Goal: Task Accomplishment & Management: Use online tool/utility

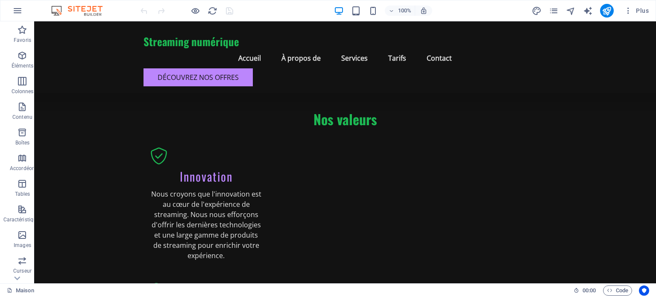
scroll to position [4205, 0]
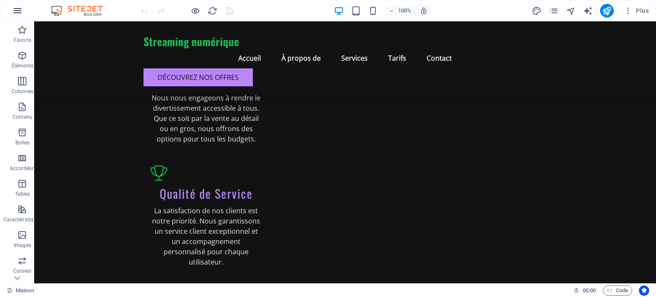
click at [21, 11] on icon "button" at bounding box center [17, 11] width 10 height 10
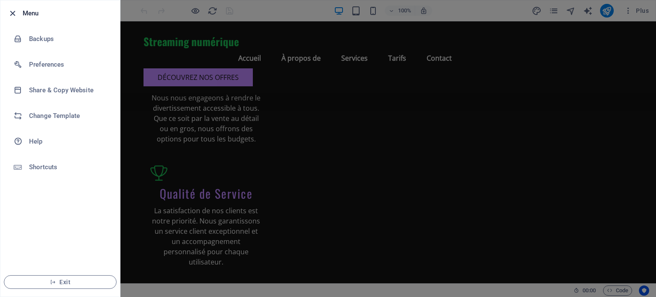
click at [12, 14] on icon "button" at bounding box center [13, 14] width 10 height 10
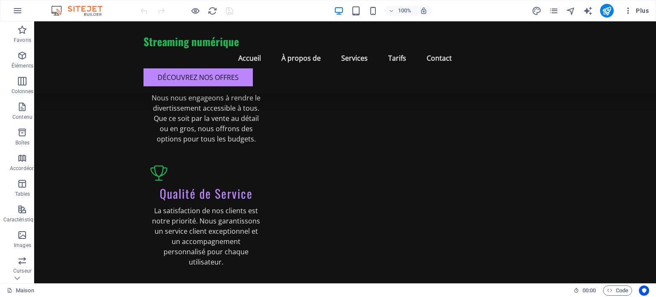
click at [640, 11] on font "Plus" at bounding box center [642, 10] width 13 height 7
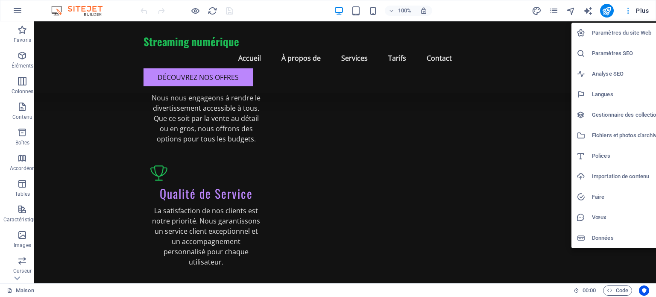
click at [640, 11] on div at bounding box center [328, 148] width 656 height 297
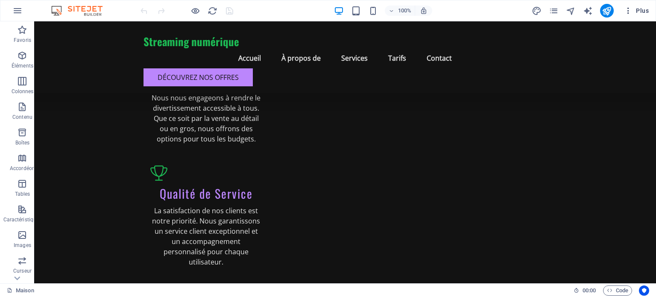
click at [628, 11] on icon "button" at bounding box center [628, 10] width 9 height 9
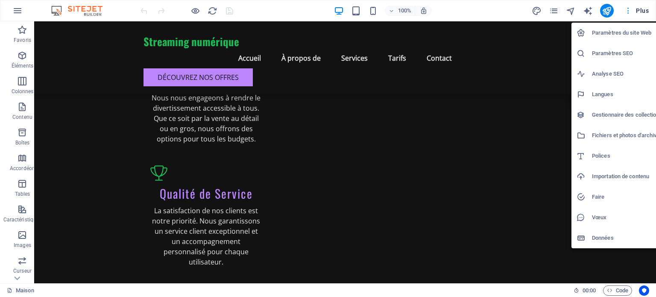
click at [628, 11] on div at bounding box center [328, 148] width 656 height 297
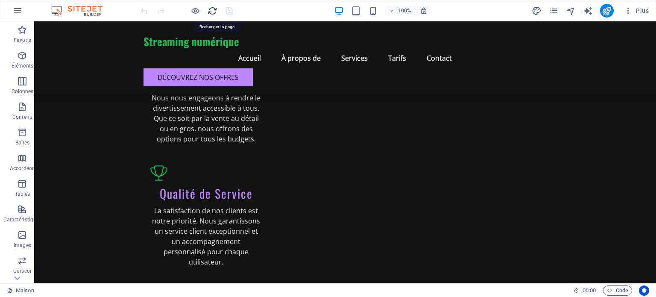
click at [210, 13] on icon "recharger" at bounding box center [212, 11] width 10 height 10
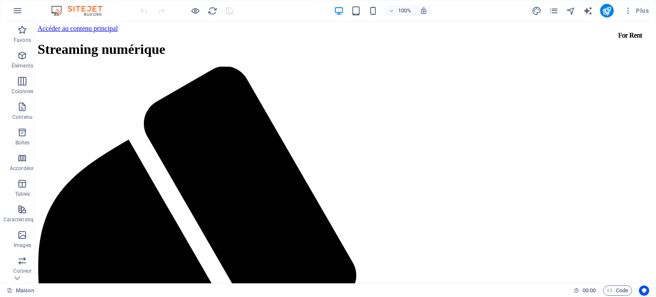
scroll to position [229, 0]
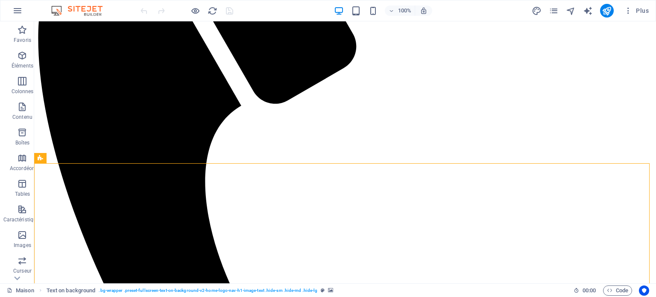
scroll to position [0, 0]
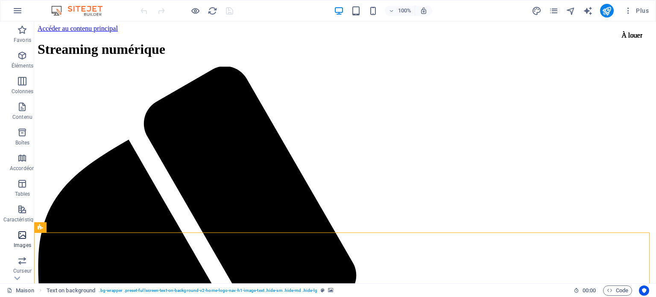
click at [24, 236] on icon "button" at bounding box center [22, 235] width 10 height 10
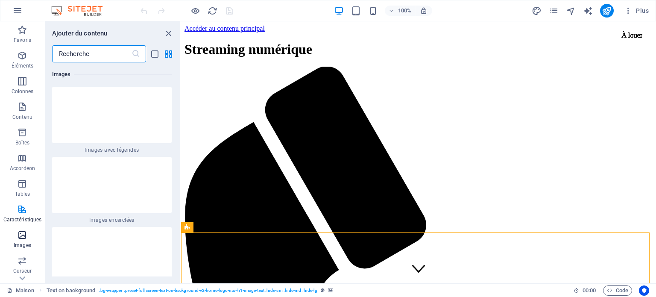
scroll to position [8393, 0]
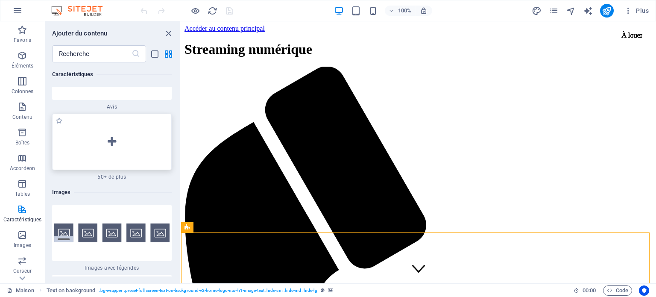
click at [113, 170] on div at bounding box center [112, 142] width 120 height 56
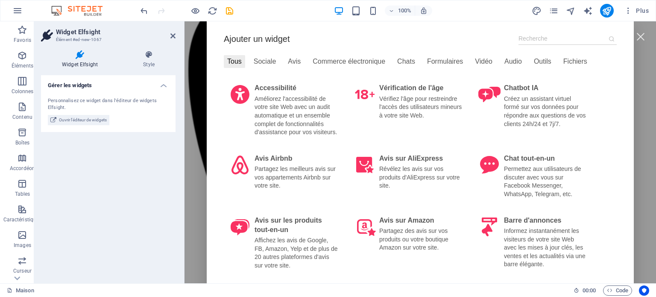
scroll to position [0, 0]
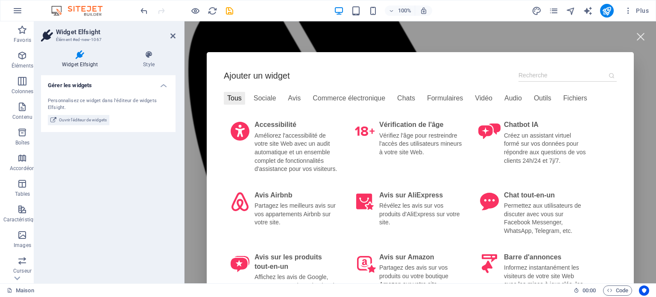
drag, startPoint x: 646, startPoint y: 45, endPoint x: 805, endPoint y: 31, distance: 159.0
click at [154, 54] on icon at bounding box center [148, 54] width 53 height 9
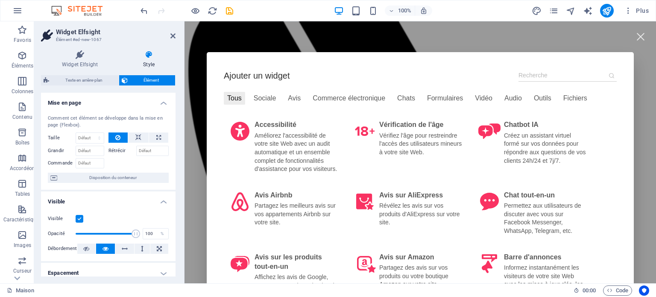
drag, startPoint x: 173, startPoint y: 119, endPoint x: 174, endPoint y: 189, distance: 70.0
click at [174, 189] on div "Mise en page Comment cet élément se développe dans la mise en page (Flexbox). T…" at bounding box center [108, 185] width 134 height 184
click at [147, 60] on h4 "Style" at bounding box center [148, 59] width 53 height 18
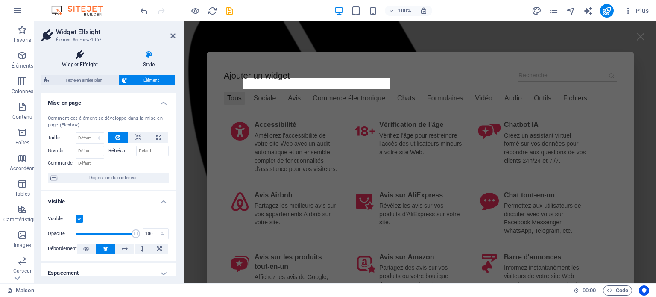
click at [83, 64] on font "Widget Elfsight" at bounding box center [80, 64] width 36 height 6
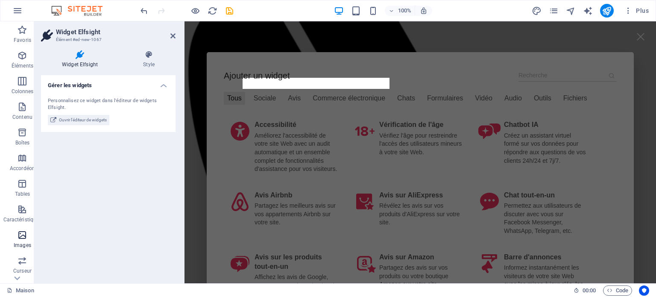
click at [24, 234] on icon "button" at bounding box center [22, 235] width 10 height 10
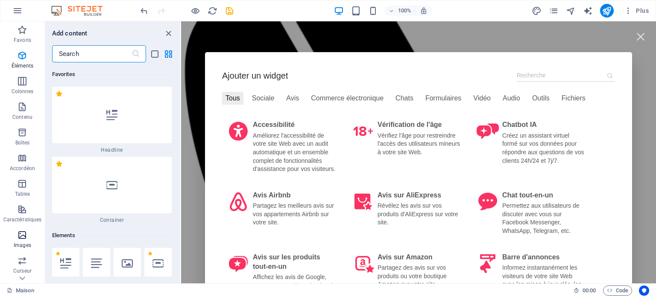
scroll to position [8534, 0]
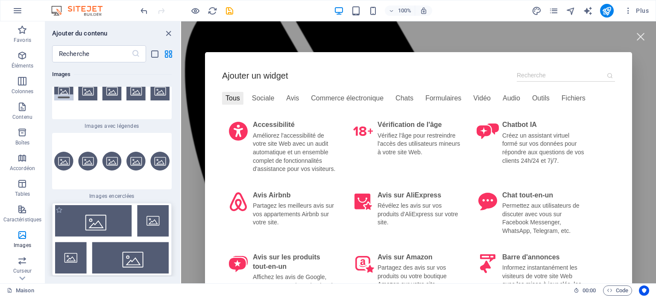
click at [110, 244] on img at bounding box center [111, 239] width 115 height 68
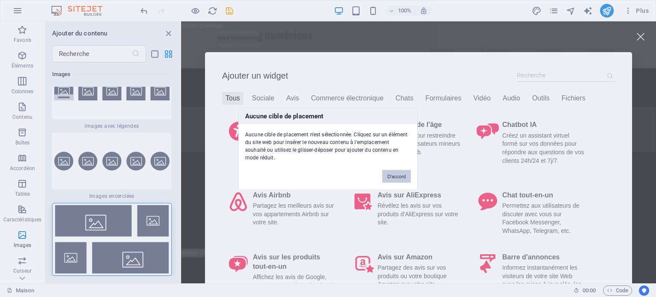
click at [395, 173] on font "D'accord" at bounding box center [396, 175] width 18 height 5
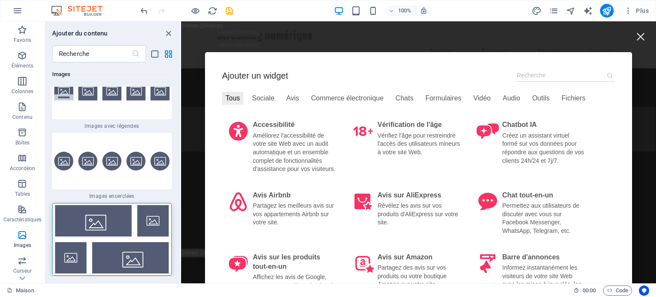
click at [638, 37] on div at bounding box center [639, 36] width 19 height 19
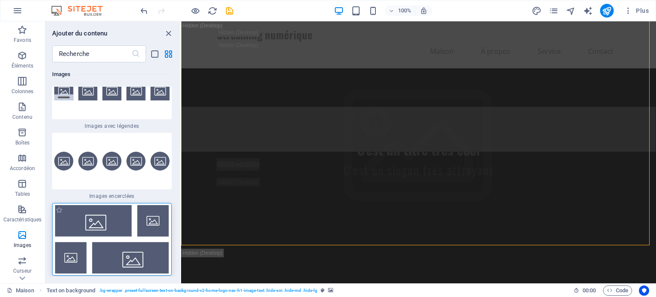
click at [102, 248] on img at bounding box center [111, 239] width 115 height 68
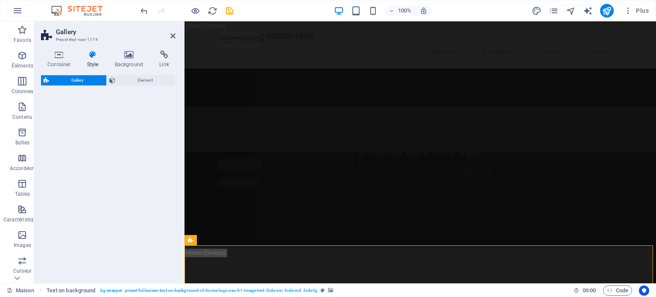
select select "rem"
select select "preset-gallery-v3-collage"
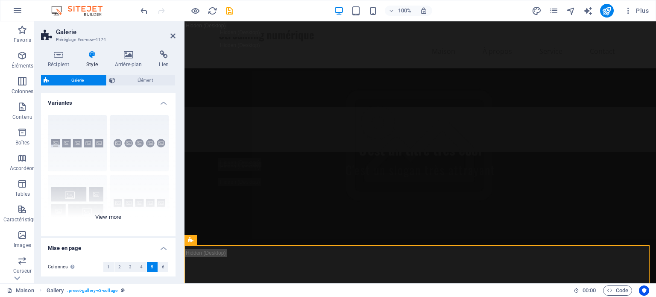
click at [173, 189] on div "Légendes Cercle Collage Défaut Grille Grille décalée" at bounding box center [108, 172] width 134 height 128
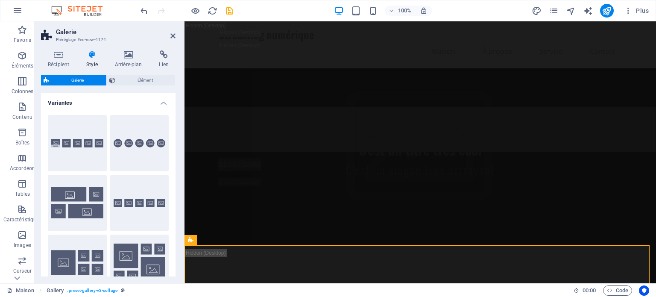
click at [173, 189] on div "Légendes Cercle Collage Défaut Grille Grille décalée" at bounding box center [108, 203] width 134 height 190
click at [130, 56] on icon at bounding box center [128, 54] width 41 height 9
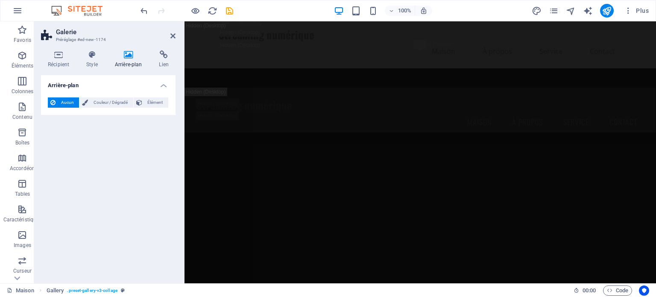
scroll to position [1751, 0]
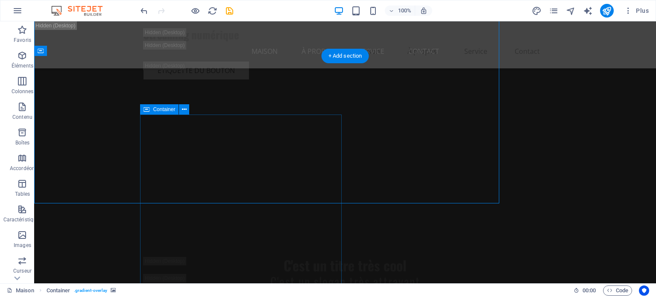
scroll to position [1864, 0]
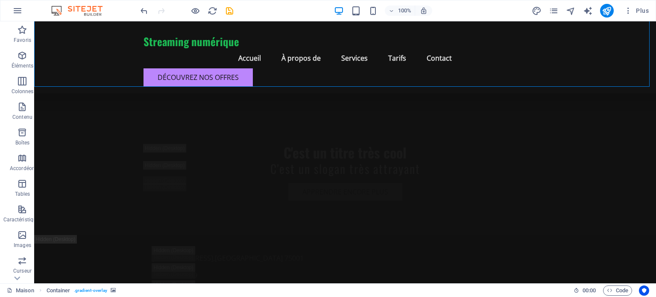
scroll to position [2093, 0]
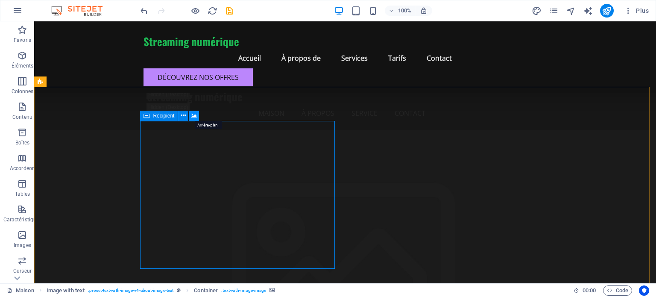
click at [195, 116] on icon at bounding box center [194, 115] width 6 height 9
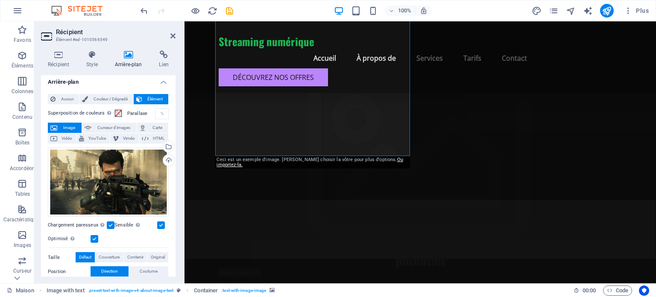
scroll to position [0, 0]
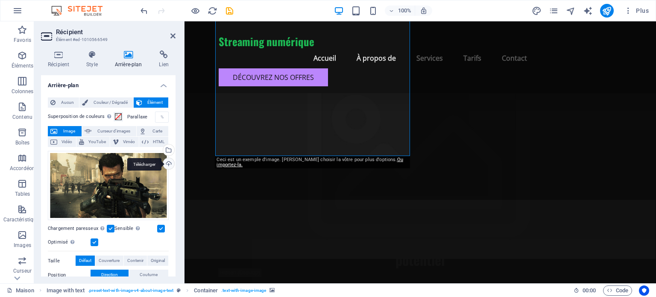
click at [167, 163] on div "Télécharger" at bounding box center [167, 164] width 13 height 13
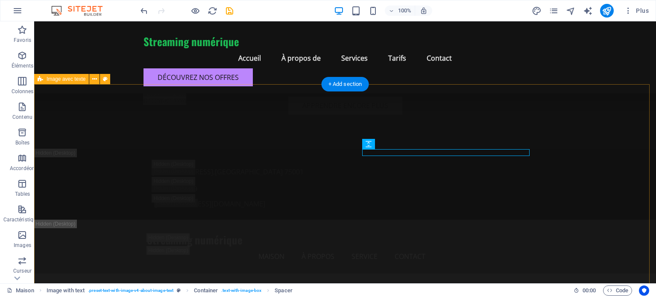
scroll to position [2095, 0]
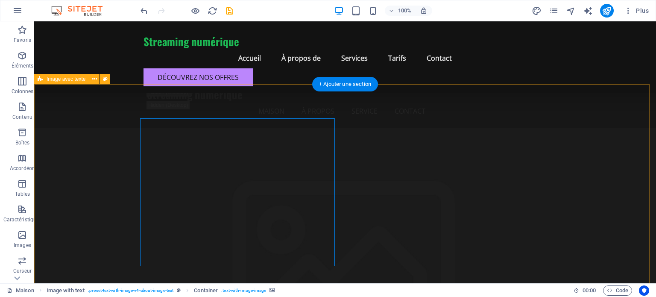
drag, startPoint x: 222, startPoint y: 214, endPoint x: 226, endPoint y: 210, distance: 6.1
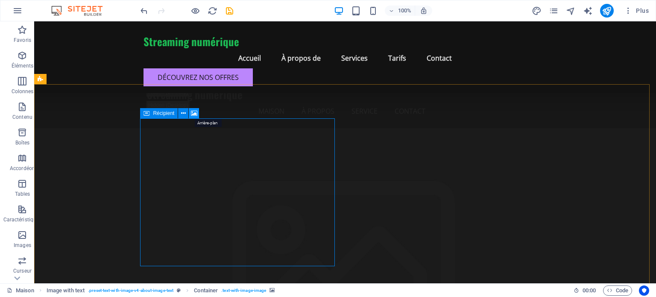
click at [194, 114] on icon at bounding box center [194, 113] width 6 height 9
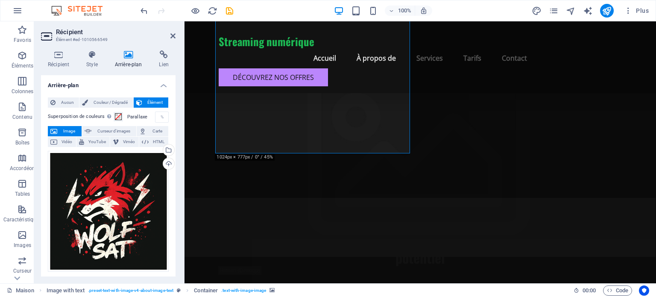
drag, startPoint x: 172, startPoint y: 173, endPoint x: 175, endPoint y: 185, distance: 12.3
click at [175, 185] on div "Arrière-plan Aucun Couleur / Dégradé Élément Étirer l'arrière-plan sur toute la…" at bounding box center [108, 175] width 134 height 201
drag, startPoint x: 173, startPoint y: 170, endPoint x: 172, endPoint y: 186, distance: 15.8
click at [172, 186] on div "Aucun Couleur / Dégradé Élément Étirer l'arrière-plan sur toute la largeur Supe…" at bounding box center [108, 266] width 134 height 352
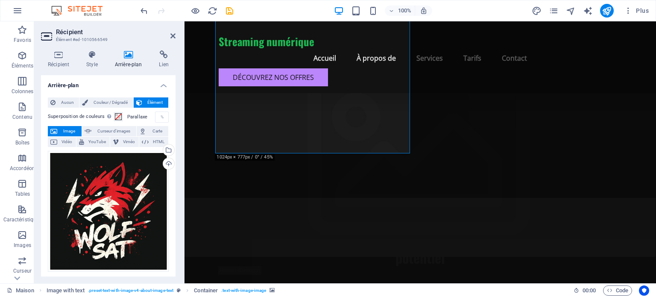
scroll to position [164, 0]
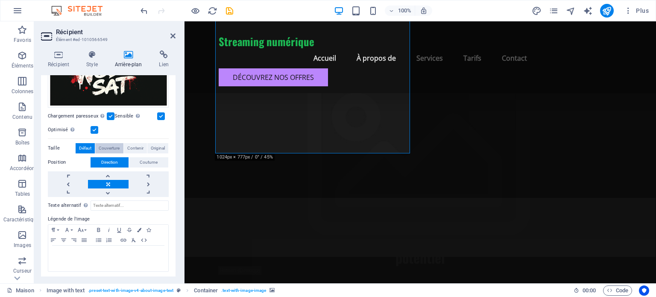
click at [112, 148] on font "Couverture" at bounding box center [109, 148] width 21 height 5
click at [132, 147] on font "Contenir" at bounding box center [135, 148] width 16 height 5
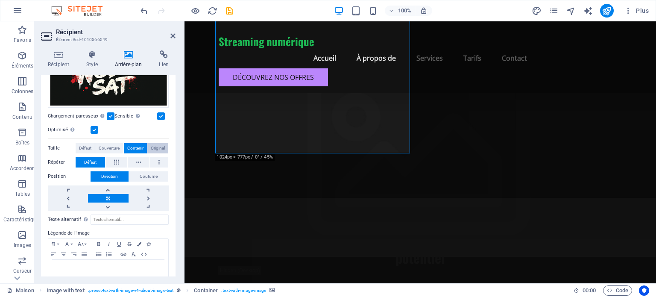
click at [154, 146] on font "Original" at bounding box center [158, 148] width 14 height 5
click at [114, 146] on font "Couverture" at bounding box center [109, 148] width 21 height 5
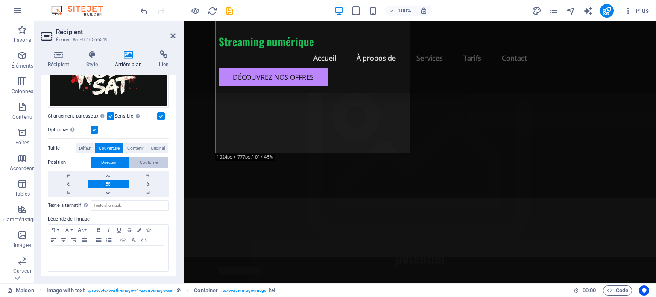
click at [146, 161] on font "Coutume" at bounding box center [149, 162] width 18 height 5
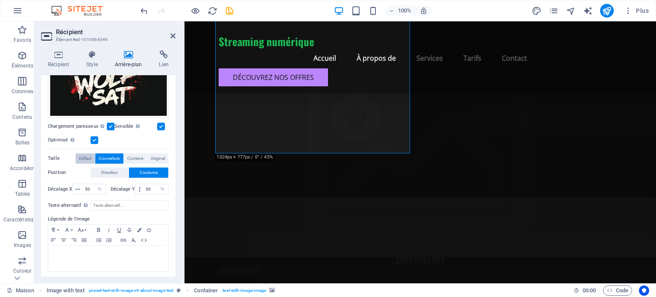
click at [81, 157] on font "Défaut" at bounding box center [85, 158] width 12 height 5
click at [105, 170] on font "Direction" at bounding box center [109, 172] width 17 height 5
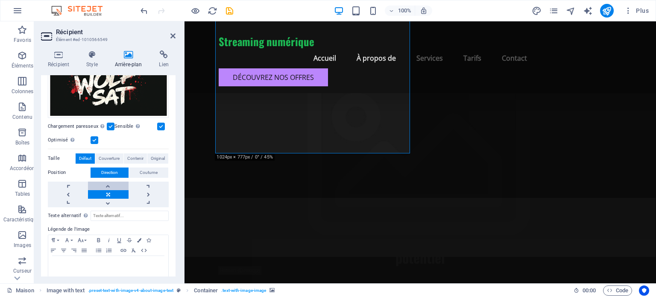
click at [108, 184] on link at bounding box center [108, 185] width 40 height 9
click at [107, 202] on link at bounding box center [108, 202] width 40 height 9
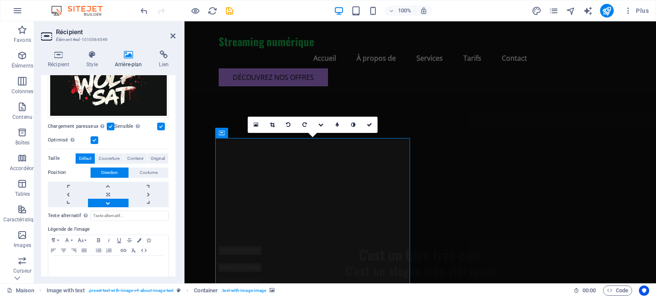
scroll to position [1963, 0]
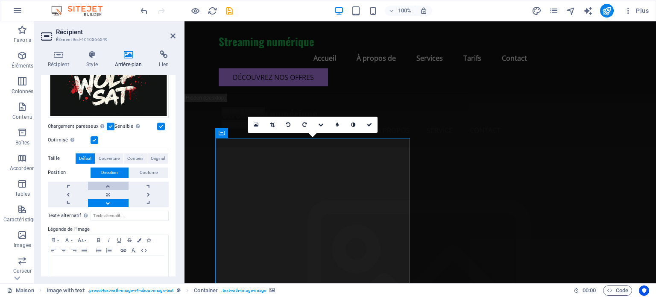
click at [109, 185] on link at bounding box center [108, 185] width 40 height 9
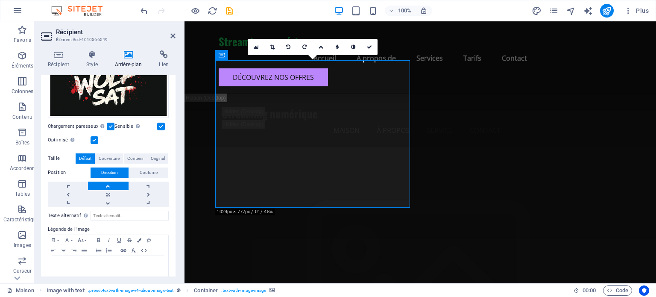
scroll to position [2041, 0]
click at [109, 156] on font "Couverture" at bounding box center [109, 158] width 21 height 5
click at [136, 156] on font "Contenir" at bounding box center [135, 158] width 16 height 5
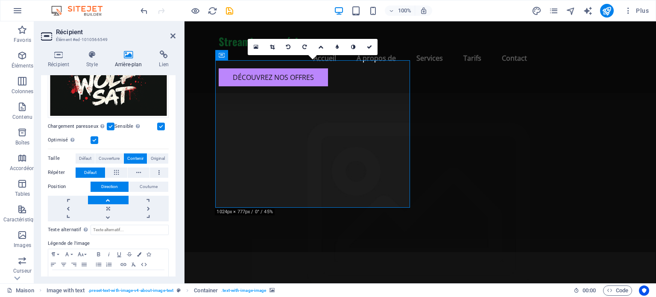
click at [55, 172] on font "Répéter" at bounding box center [56, 172] width 17 height 6
click at [84, 172] on font "Défaut" at bounding box center [90, 172] width 12 height 5
click at [106, 204] on link at bounding box center [108, 208] width 40 height 9
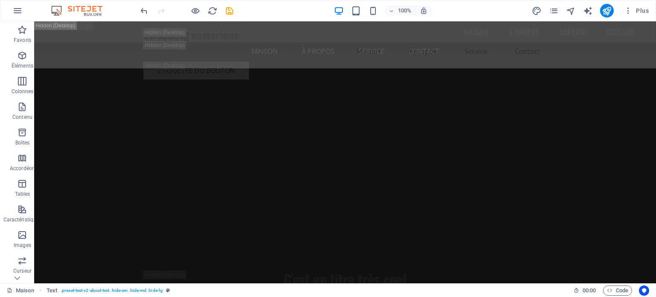
scroll to position [1835, 0]
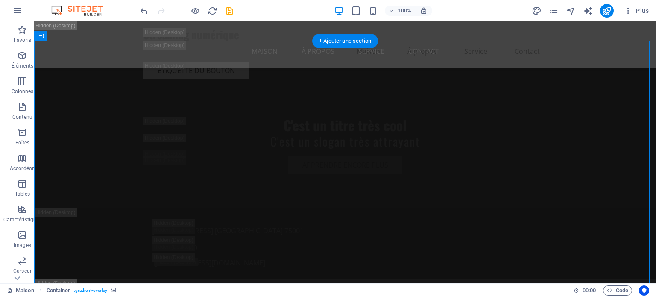
select select "header"
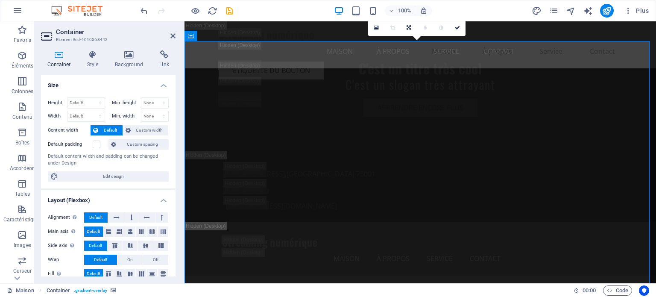
scroll to position [1766, 0]
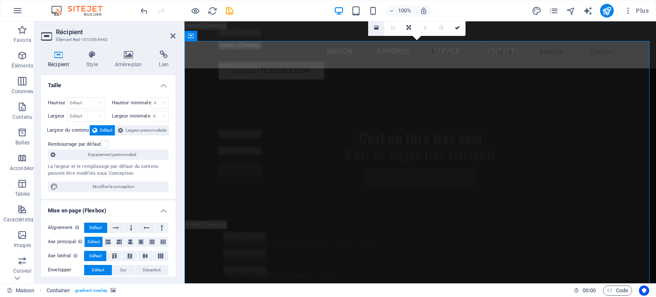
click at [376, 30] on icon at bounding box center [376, 28] width 5 height 6
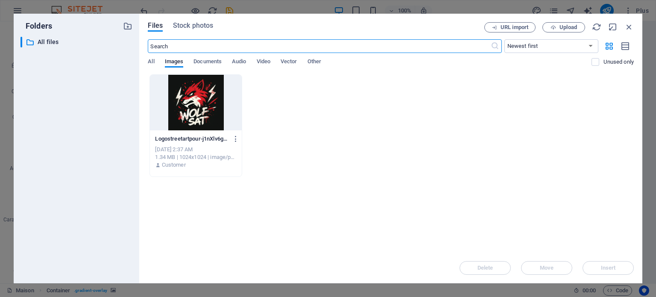
scroll to position [2296, 0]
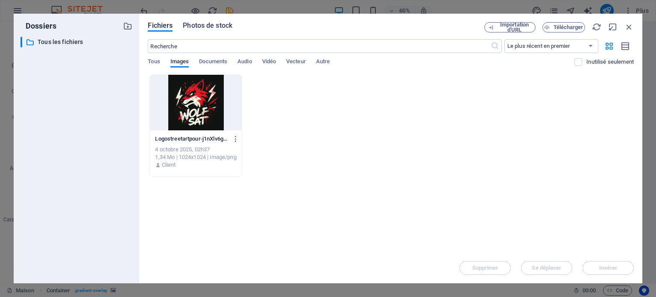
click at [207, 29] on font "Photos de stock" at bounding box center [208, 25] width 50 height 8
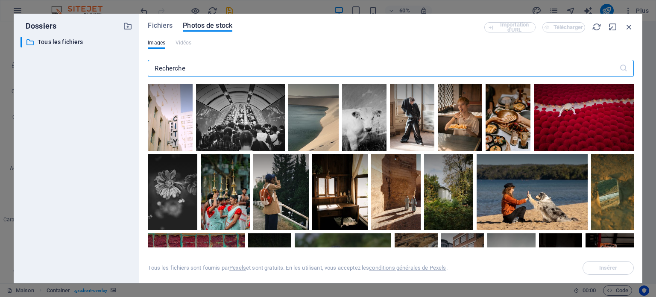
click at [637, 115] on div "Fichiers Photos de stock Importation d'URL Télécharger Images Vidéos ​ Tous les…" at bounding box center [390, 148] width 503 height 269
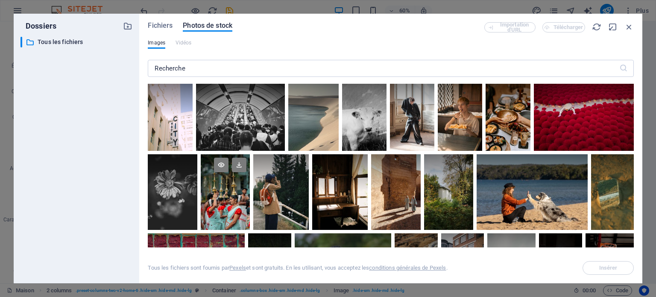
scroll to position [1495, 0]
drag, startPoint x: 634, startPoint y: 104, endPoint x: 633, endPoint y: 117, distance: 13.7
click at [633, 117] on div "Fichiers Photos de stock Importation d'URL Télécharger Images Vidéos ​ Tous les…" at bounding box center [390, 148] width 503 height 269
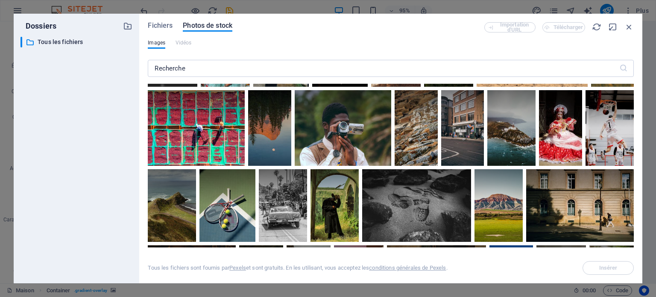
click at [634, 129] on div "Fichiers Photos de stock Importation d'URL Télécharger Images Vidéos ​ Tous les…" at bounding box center [390, 148] width 503 height 269
drag, startPoint x: 634, startPoint y: 129, endPoint x: 633, endPoint y: 104, distance: 25.2
click at [633, 104] on div "Fichiers Photos de stock Importation d'URL Télécharger Images Vidéos ​ Tous les…" at bounding box center [390, 148] width 503 height 269
drag, startPoint x: 633, startPoint y: 104, endPoint x: 633, endPoint y: 127, distance: 23.5
click at [633, 127] on div "Fichiers Photos de stock Importation d'URL Télécharger Images Vidéos ​ Tous les…" at bounding box center [390, 148] width 503 height 269
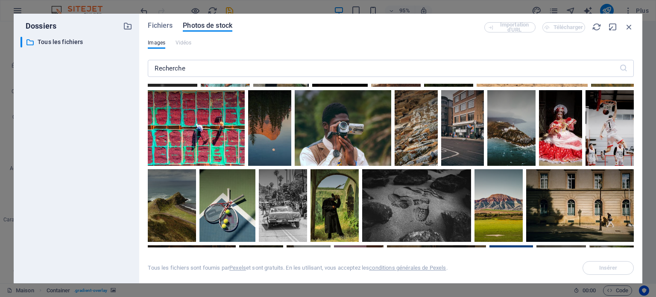
drag, startPoint x: 634, startPoint y: 128, endPoint x: 634, endPoint y: 150, distance: 21.8
click at [634, 150] on div "Fichiers Photos de stock Importation d'URL Télécharger Images Vidéos ​ Tous les…" at bounding box center [390, 148] width 503 height 269
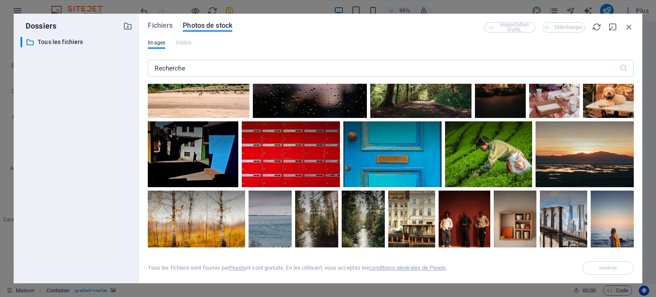
scroll to position [859, 0]
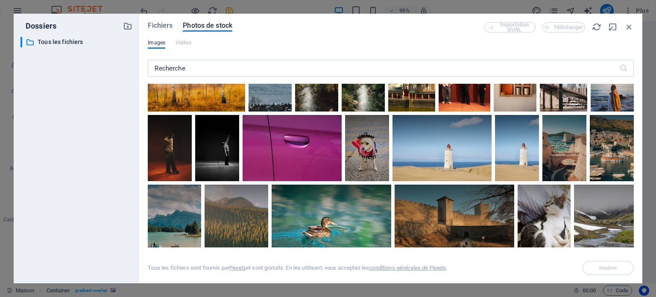
click at [634, 158] on div "Fichiers Photos de stock Importation d'URL Télécharger Images Vidéos ​ Tous les…" at bounding box center [390, 148] width 503 height 269
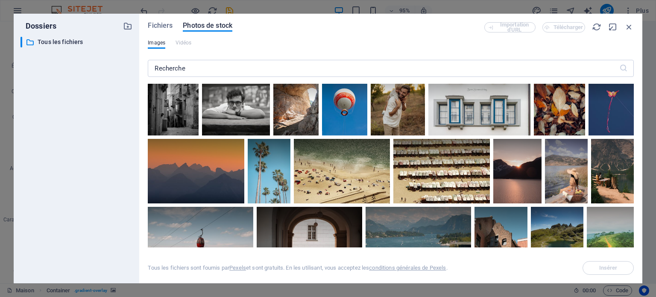
scroll to position [848, 0]
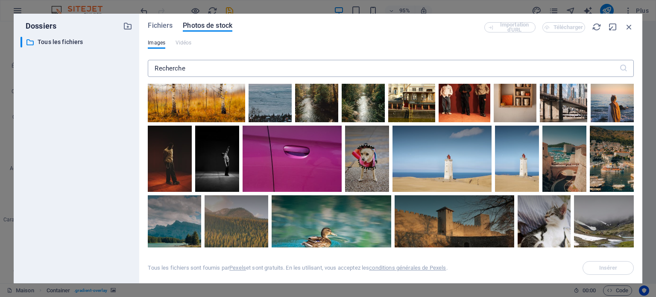
click at [417, 71] on input "text" at bounding box center [383, 68] width 471 height 17
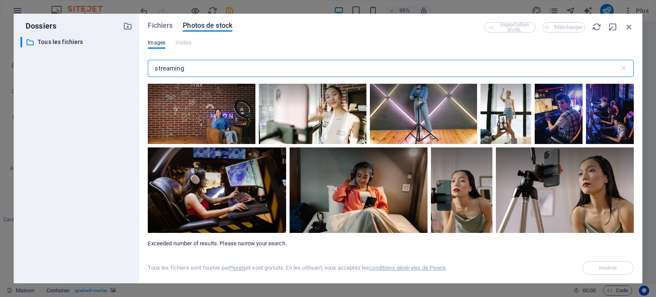
scroll to position [5919, 0]
type input "streaming"
click at [634, 91] on div "Fichiers Photos de stock Importation d'URL Télécharger Images Vidéos streaming …" at bounding box center [390, 148] width 503 height 269
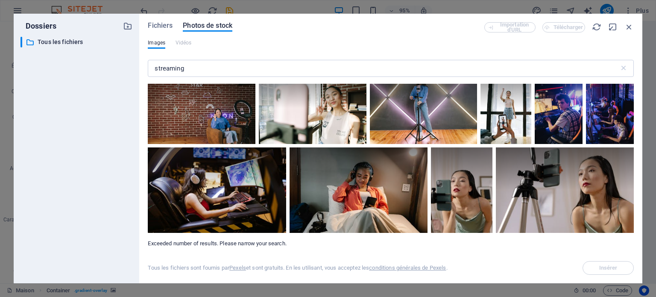
click at [634, 91] on div "Fichiers Photos de stock Importation d'URL Télécharger Images Vidéos streaming …" at bounding box center [390, 148] width 503 height 269
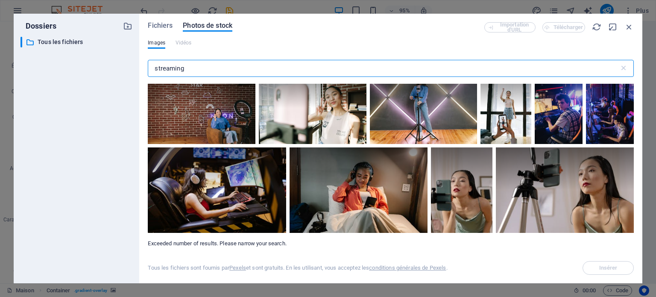
click at [541, 62] on input "streaming" at bounding box center [383, 68] width 471 height 17
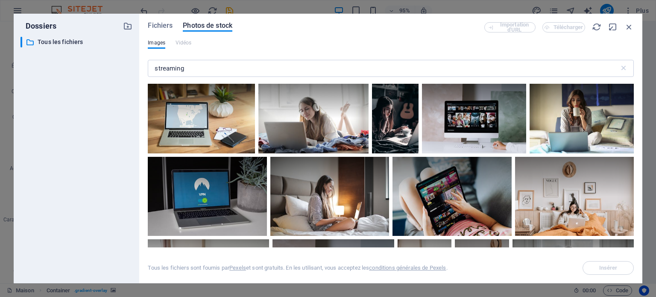
click at [632, 102] on div "Fichiers Photos de stock Importation d'URL Télécharger Images Vidéos streaming …" at bounding box center [390, 148] width 503 height 269
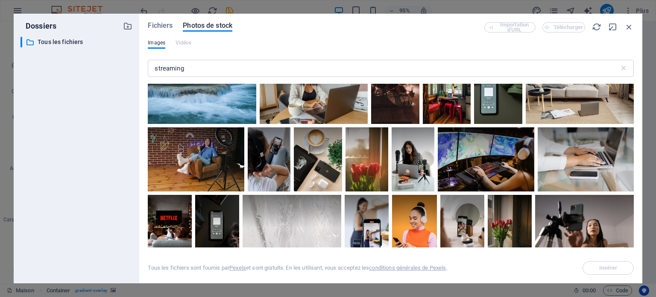
scroll to position [342, 0]
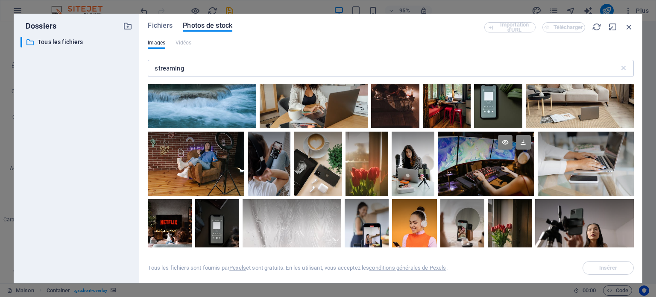
click at [534, 163] on div at bounding box center [485, 147] width 96 height 32
click at [530, 141] on icon at bounding box center [523, 142] width 15 height 15
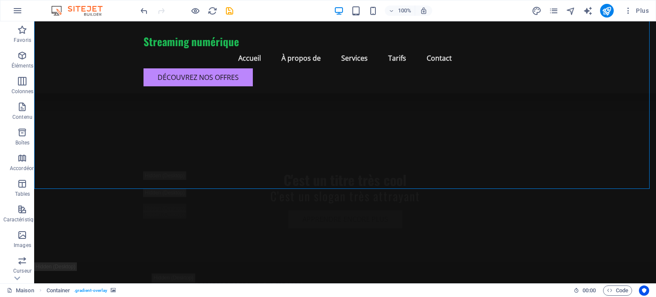
scroll to position [2145, 0]
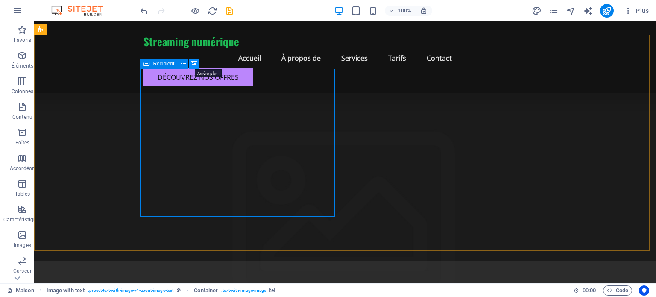
click at [195, 64] on icon at bounding box center [194, 63] width 6 height 9
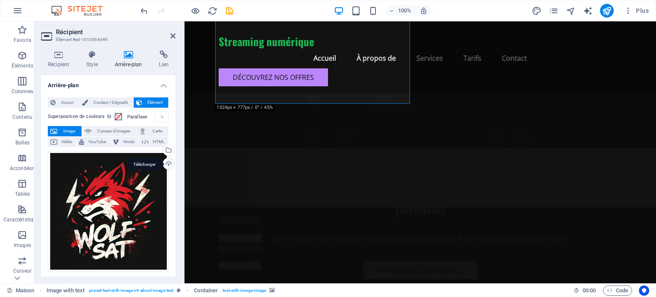
click at [166, 163] on div "Télécharger" at bounding box center [167, 164] width 13 height 13
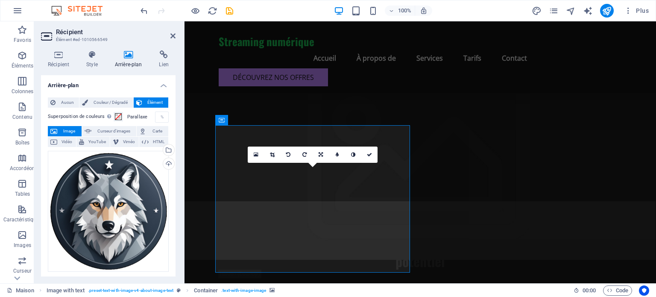
scroll to position [1933, 0]
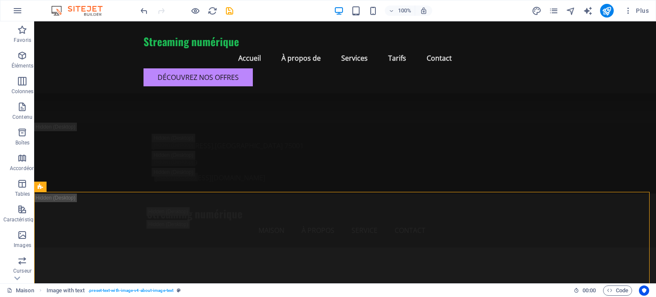
scroll to position [2093, 0]
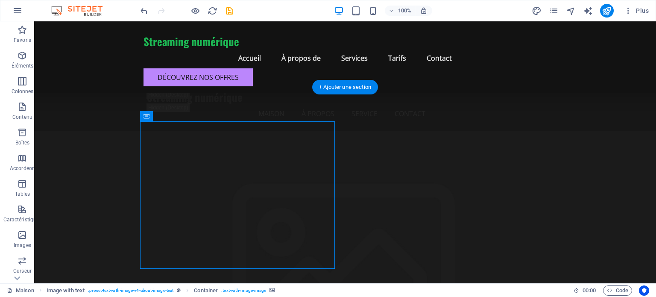
click at [142, 11] on icon "défaire" at bounding box center [144, 11] width 10 height 10
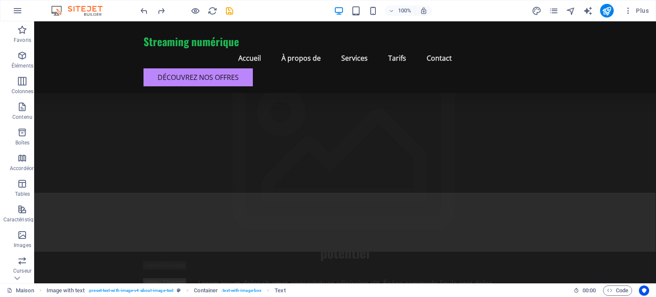
scroll to position [2445, 0]
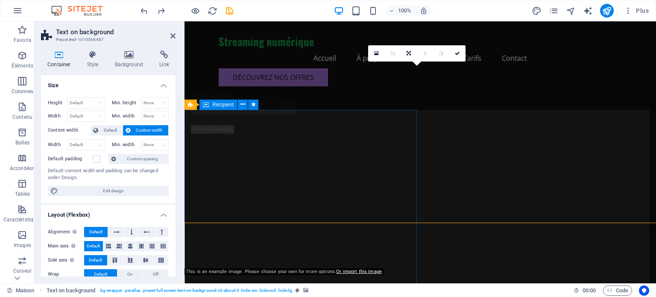
scroll to position [2332, 0]
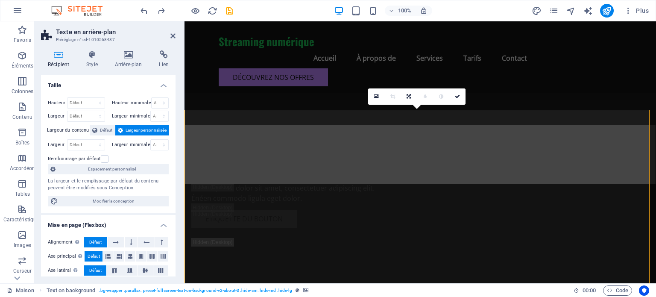
click at [376, 95] on icon at bounding box center [376, 96] width 5 height 6
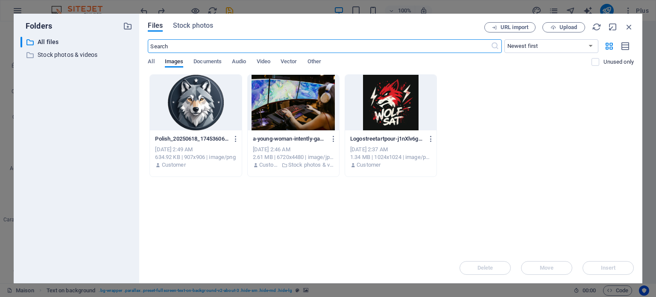
scroll to position [2863, 0]
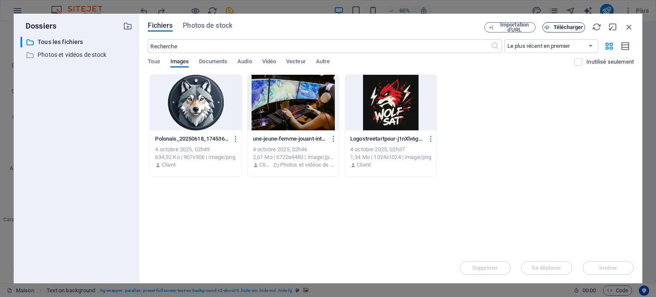
click at [566, 29] on font "Télécharger" at bounding box center [568, 27] width 30 height 6
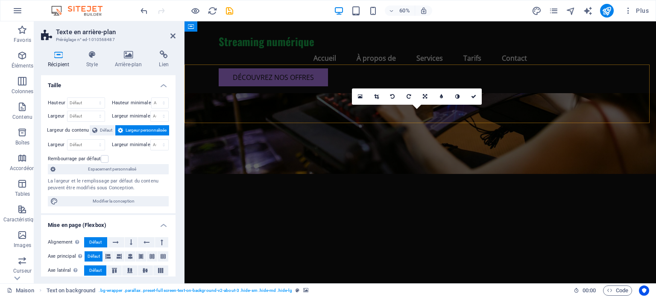
scroll to position [2332, 0]
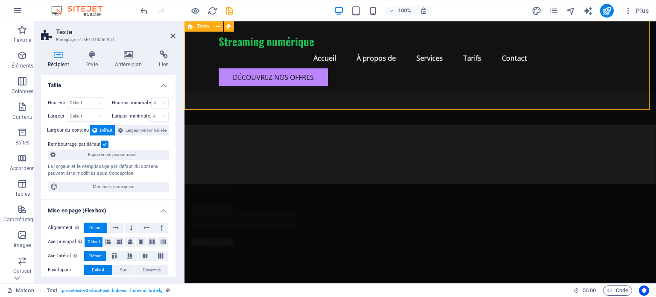
click at [172, 35] on icon at bounding box center [172, 35] width 5 height 7
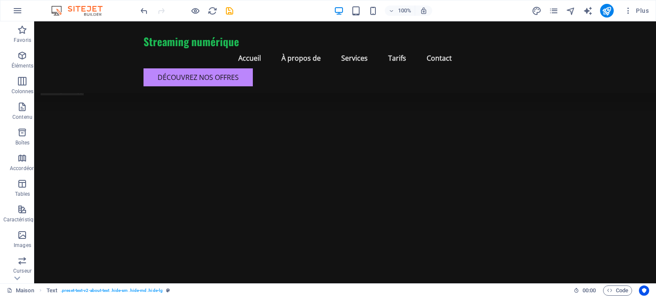
scroll to position [2402, 0]
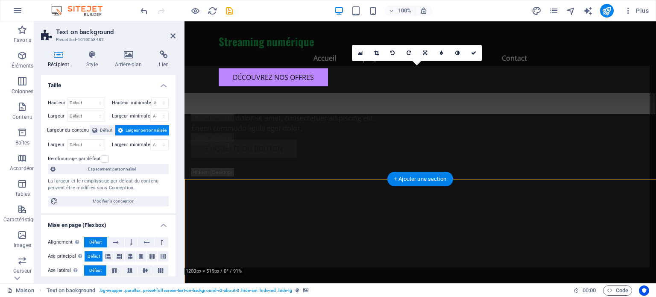
scroll to position [2333, 0]
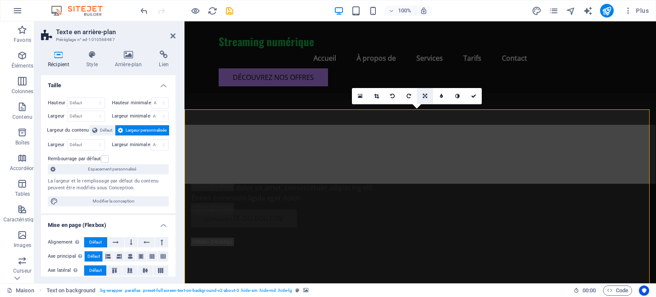
click at [424, 97] on icon at bounding box center [425, 95] width 4 height 5
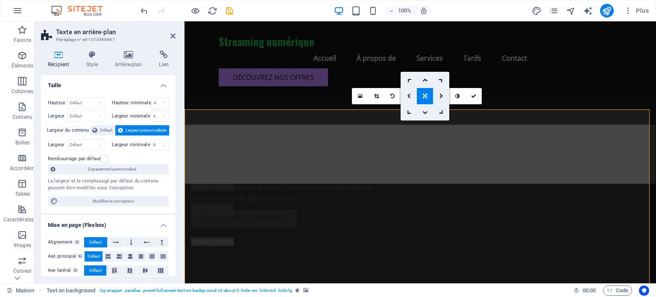
click at [424, 97] on icon at bounding box center [425, 95] width 4 height 5
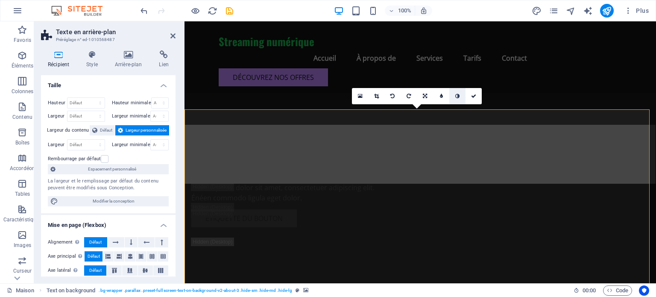
click at [455, 95] on icon at bounding box center [457, 95] width 4 height 5
click at [456, 96] on icon at bounding box center [457, 95] width 4 height 5
click at [444, 95] on link at bounding box center [441, 96] width 16 height 16
click at [436, 99] on link at bounding box center [434, 96] width 16 height 16
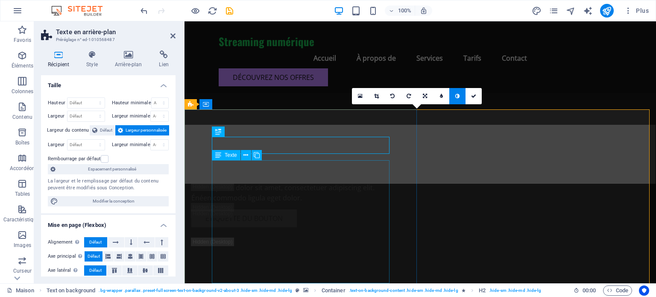
click at [217, 153] on icon at bounding box center [218, 155] width 6 height 10
click at [225, 154] on font "Texte" at bounding box center [230, 155] width 12 height 6
click at [232, 157] on font "Texte" at bounding box center [230, 155] width 12 height 6
click at [247, 153] on icon at bounding box center [245, 155] width 5 height 9
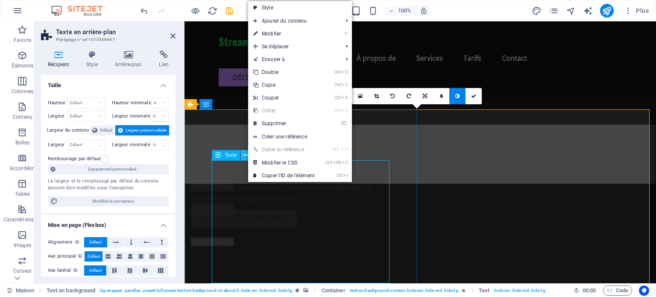
click at [247, 153] on icon at bounding box center [245, 155] width 5 height 9
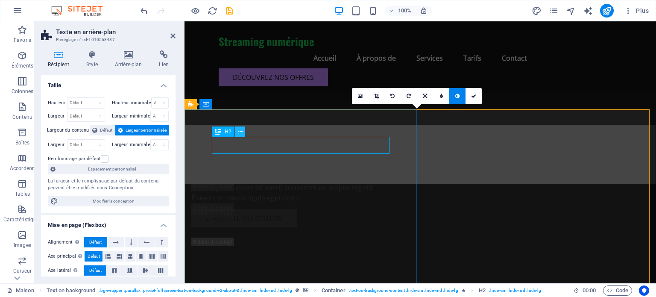
click at [239, 133] on icon at bounding box center [240, 131] width 5 height 9
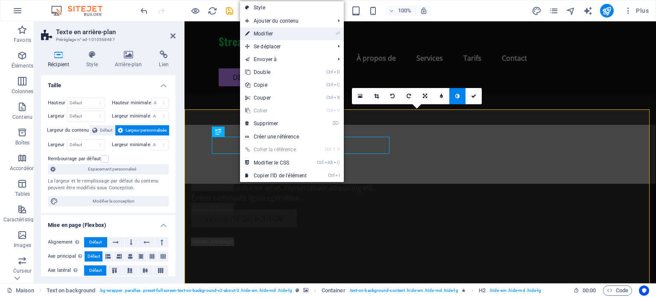
click at [270, 34] on font "Modifier" at bounding box center [263, 34] width 19 height 6
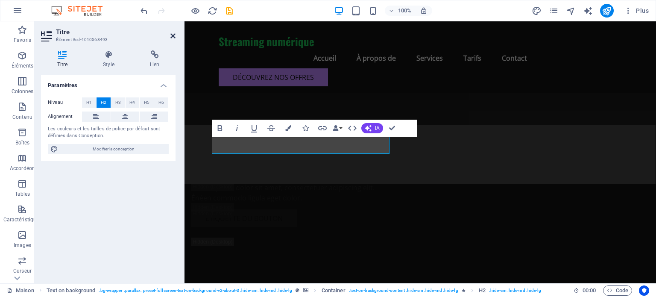
click at [171, 38] on icon at bounding box center [172, 35] width 5 height 7
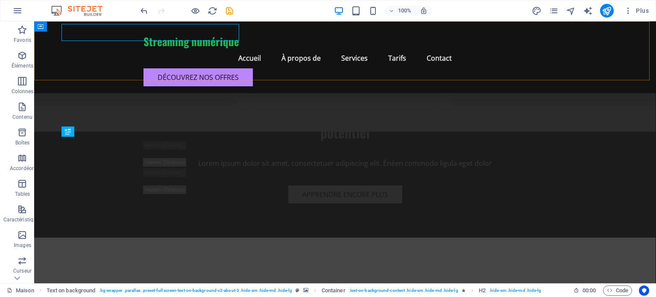
scroll to position [2446, 0]
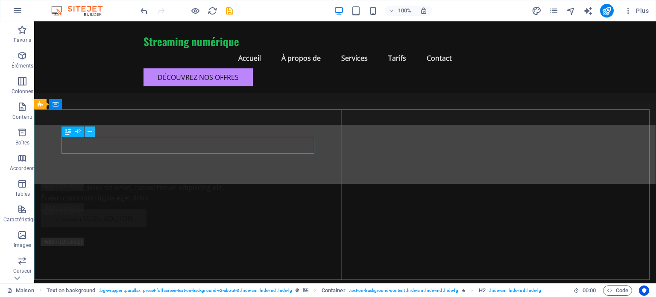
click at [90, 132] on icon at bounding box center [89, 131] width 5 height 9
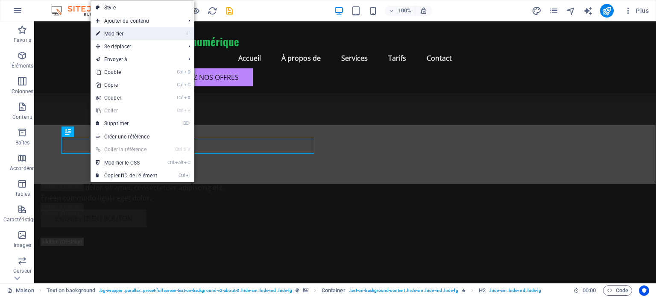
click at [125, 31] on link "⏎ Modifier" at bounding box center [126, 33] width 72 height 13
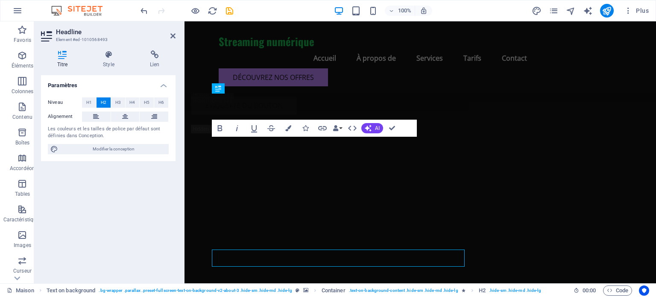
scroll to position [2333, 0]
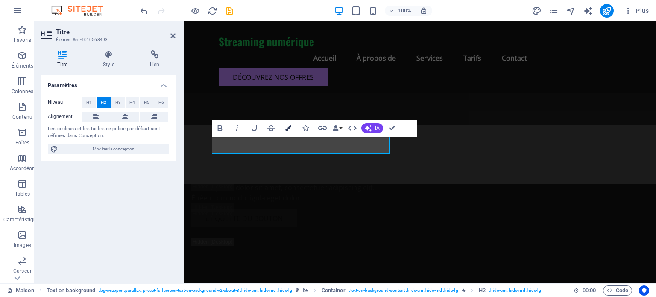
click at [287, 125] on icon "button" at bounding box center [288, 128] width 6 height 6
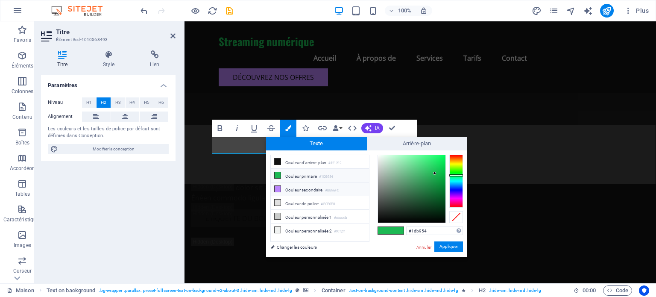
click at [277, 188] on icon at bounding box center [277, 189] width 6 height 6
type input "#bb86fc"
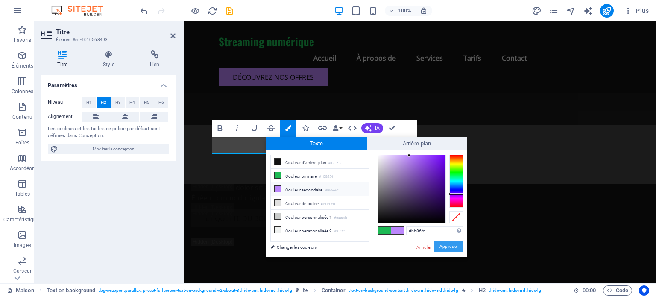
click at [451, 247] on font "Appliquer" at bounding box center [448, 246] width 18 height 5
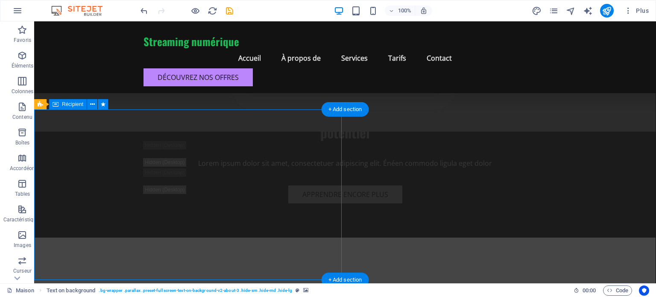
scroll to position [2446, 0]
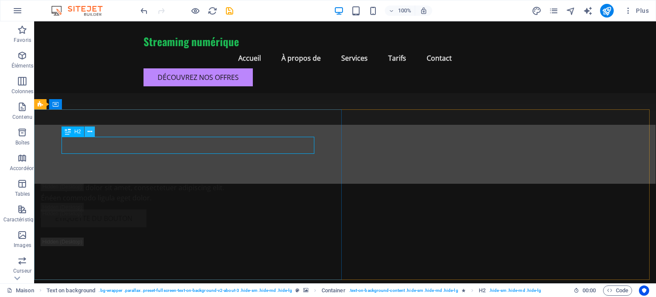
click at [91, 129] on icon at bounding box center [89, 131] width 5 height 9
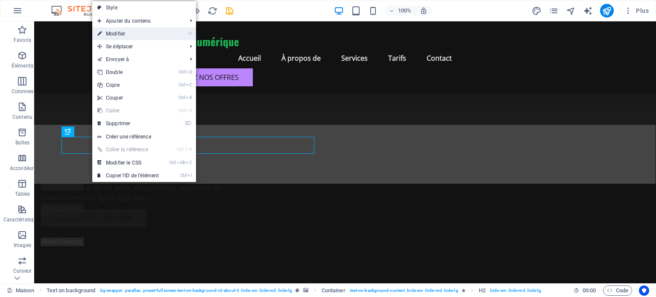
click at [126, 32] on link "⏎ Modifier" at bounding box center [128, 33] width 72 height 13
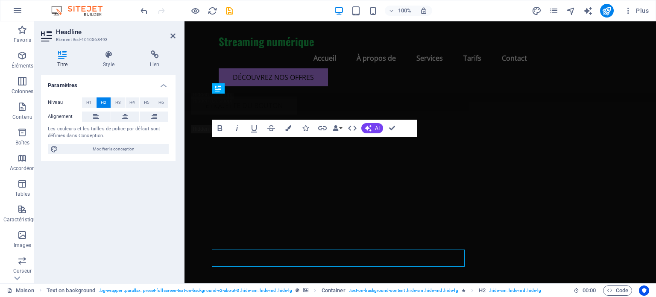
scroll to position [2333, 0]
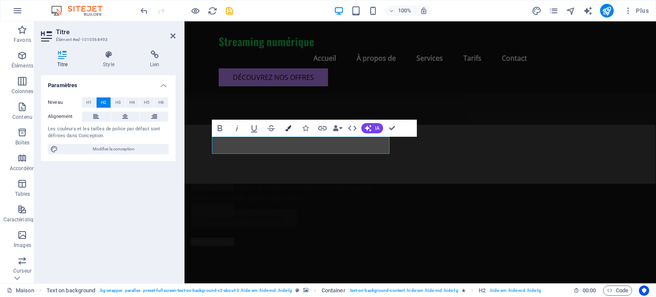
click at [289, 126] on icon "button" at bounding box center [288, 128] width 6 height 6
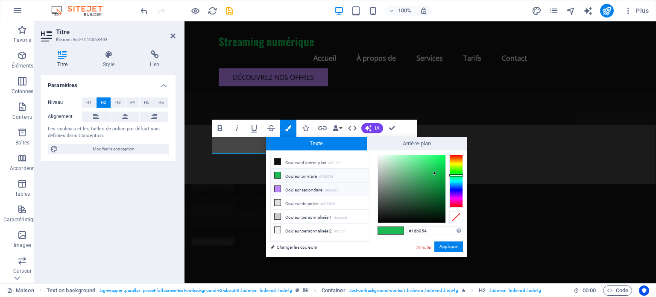
click at [275, 187] on icon at bounding box center [277, 189] width 6 height 6
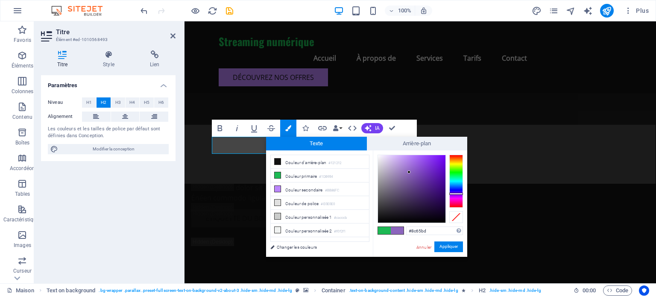
click at [409, 172] on div at bounding box center [411, 188] width 67 height 67
click at [399, 174] on div at bounding box center [411, 188] width 67 height 67
type input "#b793e4"
click at [401, 162] on div at bounding box center [411, 188] width 67 height 67
click at [400, 228] on span at bounding box center [397, 230] width 13 height 7
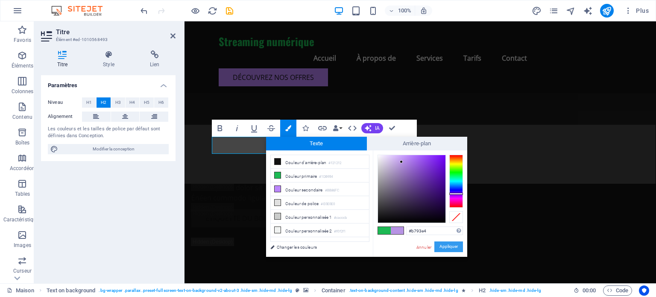
click at [446, 245] on font "Appliquer" at bounding box center [448, 246] width 18 height 5
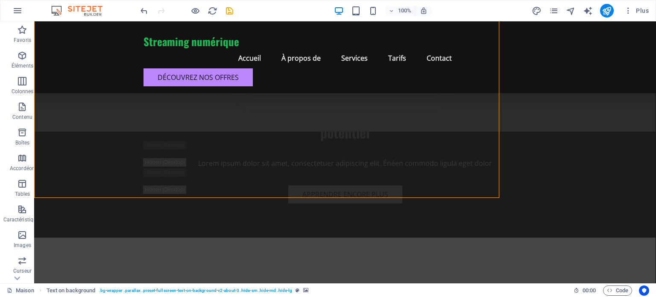
scroll to position [2446, 0]
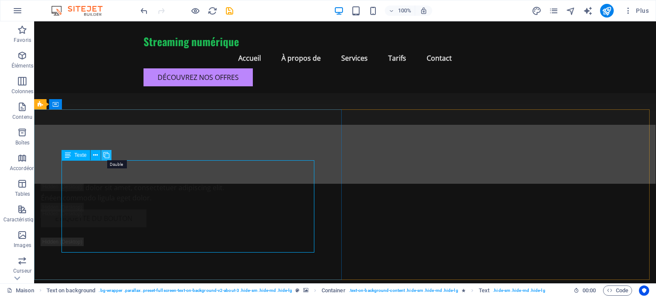
click at [106, 153] on icon at bounding box center [106, 155] width 6 height 9
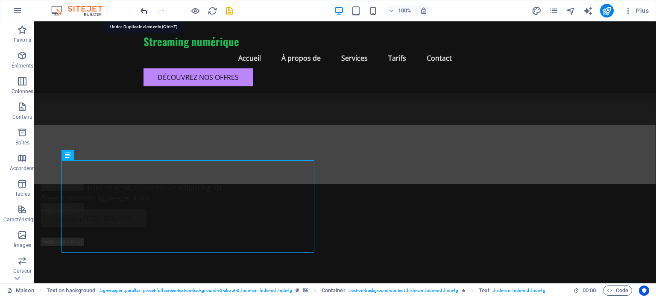
click at [142, 12] on icon "défaire" at bounding box center [144, 11] width 10 height 10
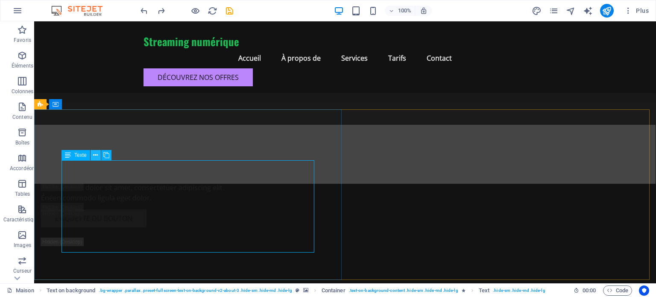
click at [96, 155] on icon at bounding box center [95, 155] width 5 height 9
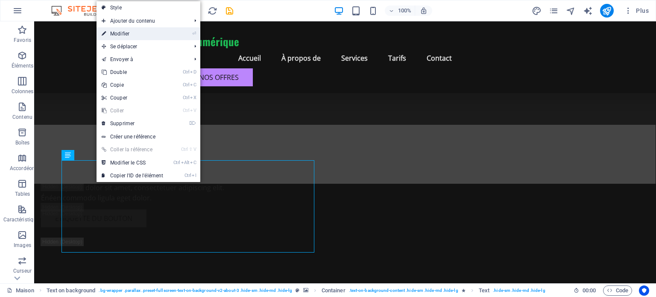
click at [131, 35] on link "⏎ Modifier" at bounding box center [132, 33] width 72 height 13
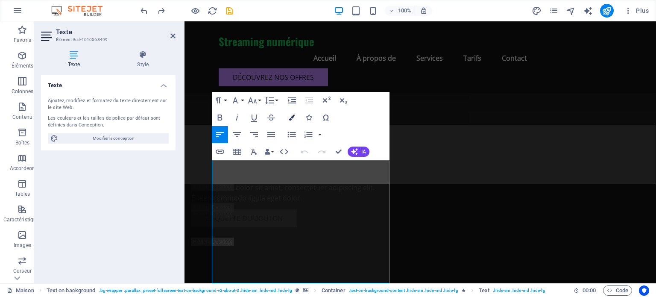
click at [294, 119] on icon "button" at bounding box center [292, 117] width 6 height 6
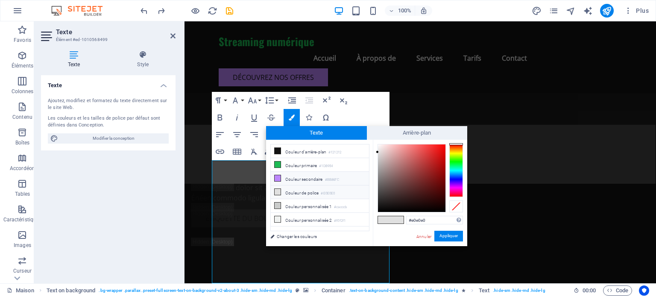
click at [303, 177] on font "Couleur secondaire" at bounding box center [304, 179] width 38 height 5
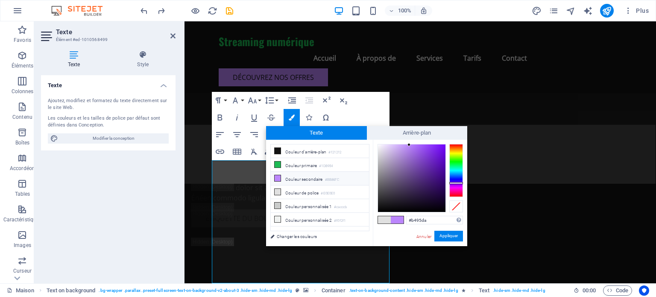
click at [399, 154] on div at bounding box center [411, 177] width 67 height 67
click at [303, 191] on font "Couleur de police" at bounding box center [301, 192] width 33 height 5
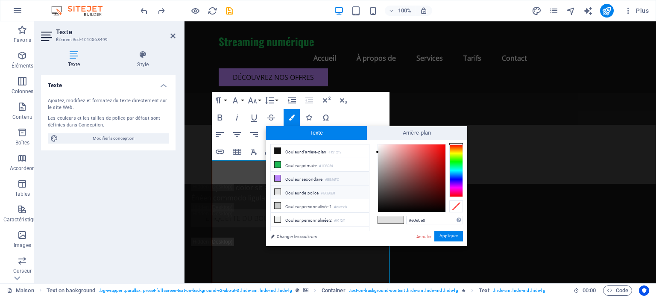
click at [296, 178] on font "Couleur secondaire" at bounding box center [304, 179] width 38 height 5
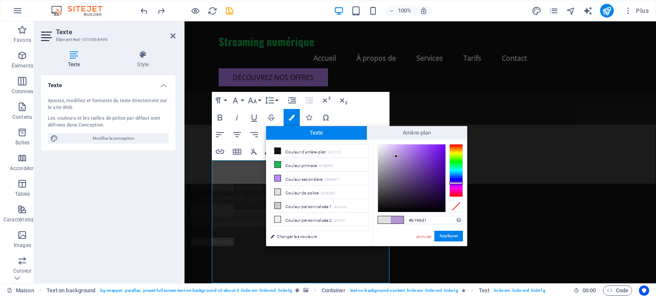
click at [396, 156] on div at bounding box center [411, 177] width 67 height 67
click at [398, 156] on div at bounding box center [411, 177] width 67 height 67
click at [303, 178] on font "Couleur secondaire" at bounding box center [304, 179] width 38 height 5
type input "#bb86fc"
click at [303, 178] on font "Couleur secondaire" at bounding box center [304, 179] width 38 height 5
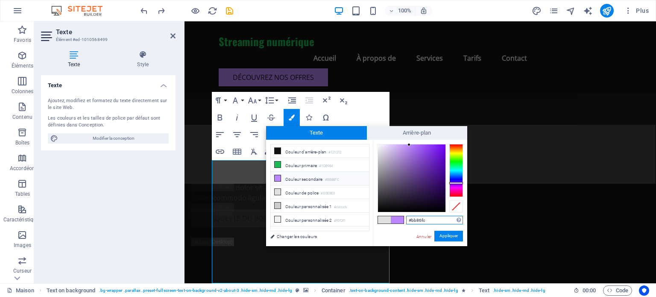
click at [431, 221] on input "#bb86fc" at bounding box center [434, 220] width 57 height 9
click at [296, 238] on font "Changer les couleurs" at bounding box center [297, 236] width 40 height 5
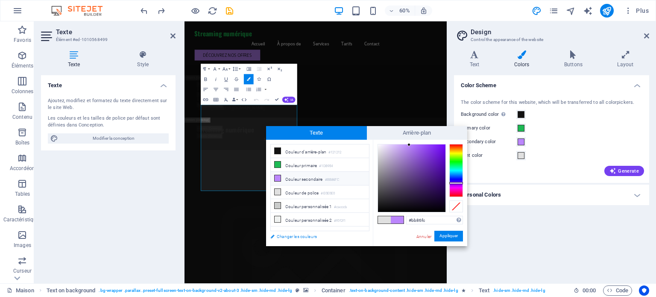
scroll to position [2863, 0]
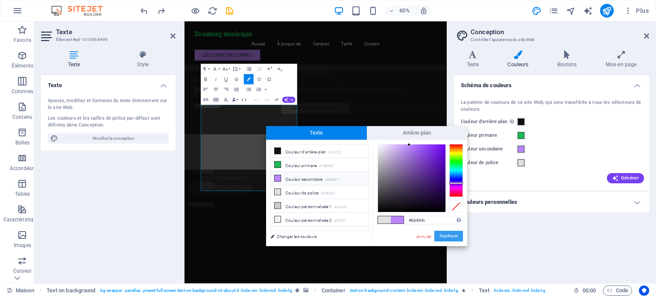
click at [443, 236] on font "Appliquer" at bounding box center [448, 235] width 18 height 5
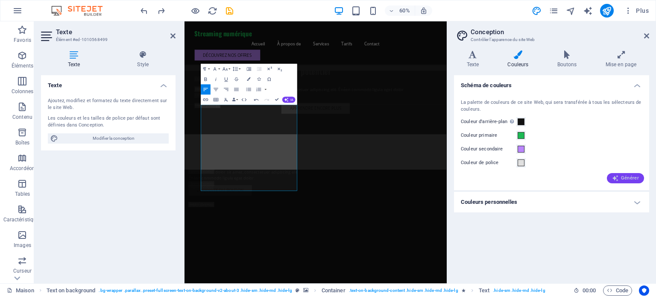
click at [629, 178] on font "Générer" at bounding box center [630, 178] width 18 height 6
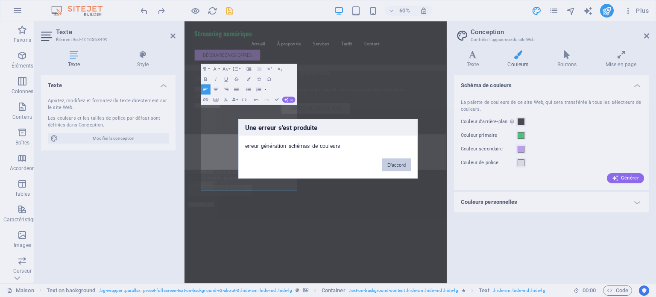
click at [398, 167] on button "D'accord" at bounding box center [396, 164] width 29 height 13
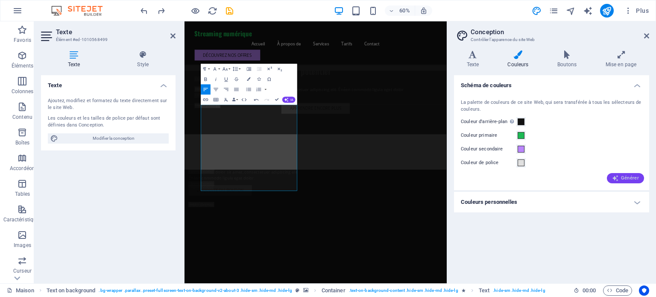
click at [627, 175] on font "Générer" at bounding box center [630, 178] width 18 height 6
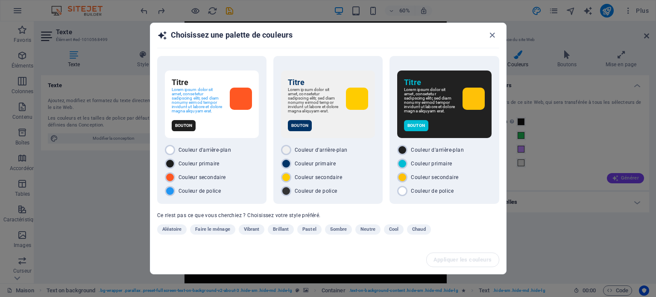
click at [627, 175] on div "Choisissez une palette de couleurs Titre Lorem ipsum dolor sit amet, consetetur…" at bounding box center [328, 148] width 656 height 297
click at [495, 33] on icon "button" at bounding box center [492, 35] width 10 height 10
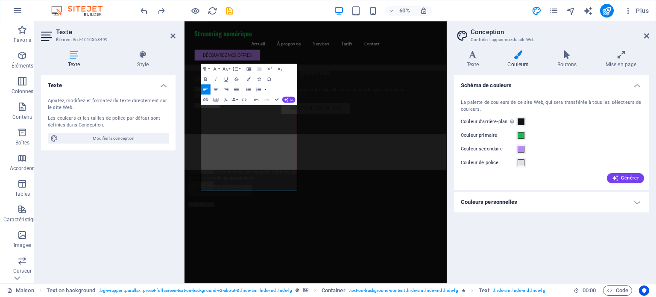
click at [639, 201] on h4 "Couleurs personnelles" at bounding box center [551, 202] width 195 height 20
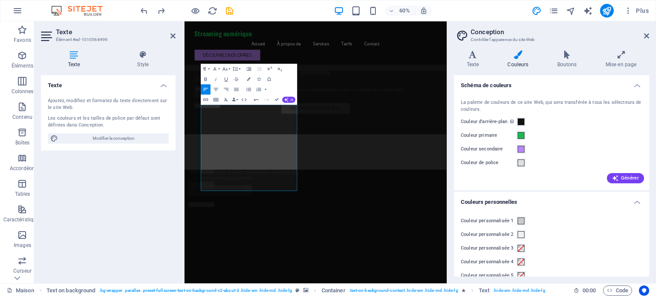
drag, startPoint x: 648, startPoint y: 207, endPoint x: 565, endPoint y: 172, distance: 90.3
click at [565, 172] on div "Schéma de couleurs La palette de couleurs de ce site Web, qui sera transférée à…" at bounding box center [551, 175] width 195 height 201
click at [523, 147] on span at bounding box center [520, 149] width 7 height 7
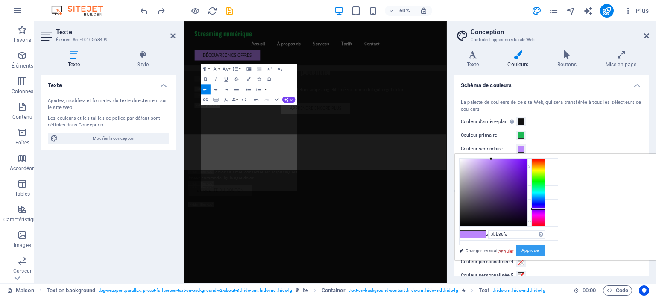
click at [539, 250] on font "Appliquer" at bounding box center [530, 250] width 18 height 5
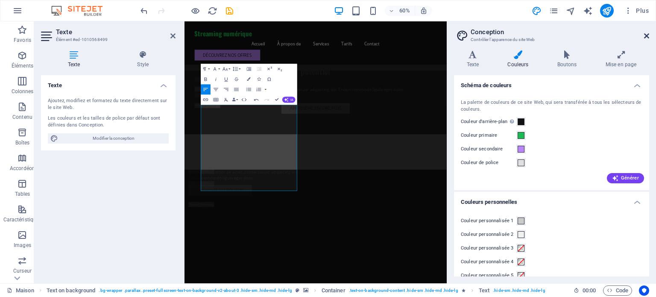
click at [648, 36] on icon at bounding box center [646, 35] width 5 height 7
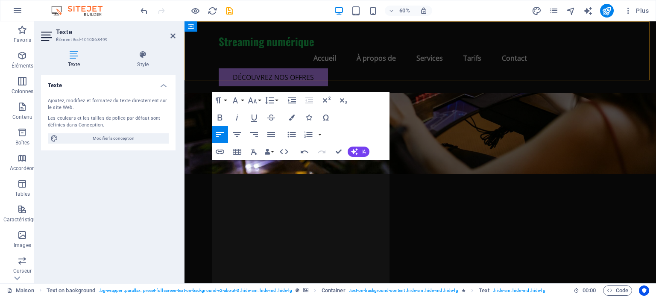
scroll to position [2333, 0]
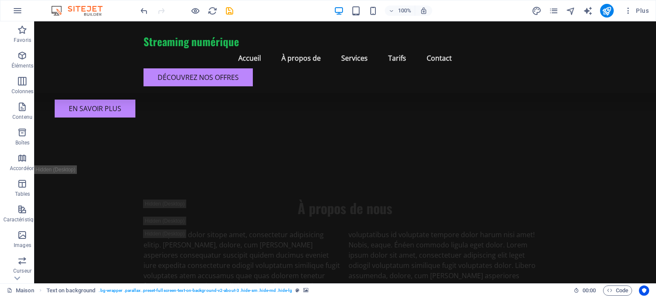
scroll to position [3852, 0]
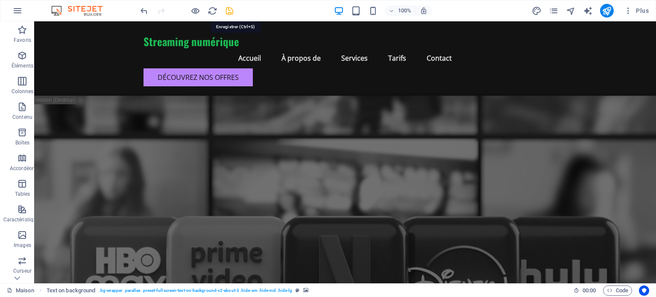
click at [230, 10] on icon "sauvegarder" at bounding box center [229, 11] width 10 height 10
checkbox input "false"
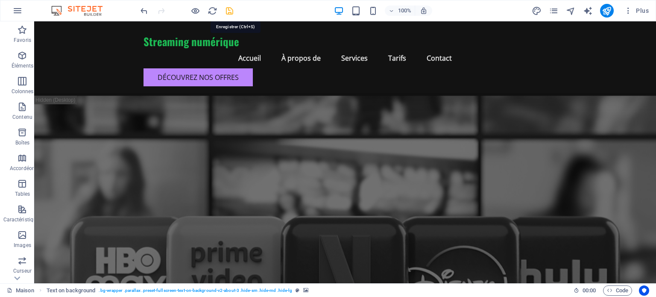
checkbox input "false"
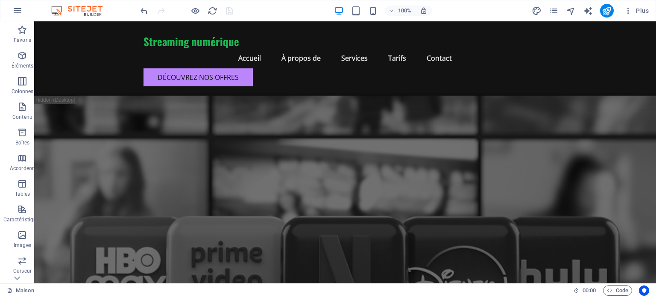
scroll to position [3852, 0]
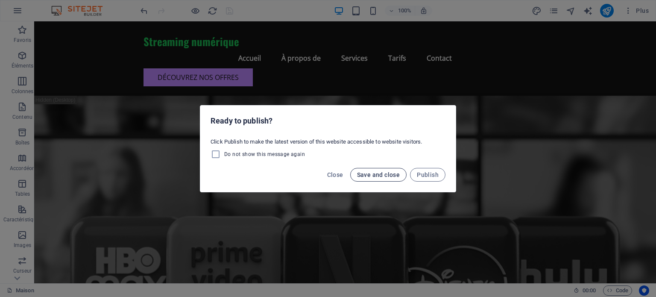
click at [372, 174] on span "Save and close" at bounding box center [378, 174] width 43 height 7
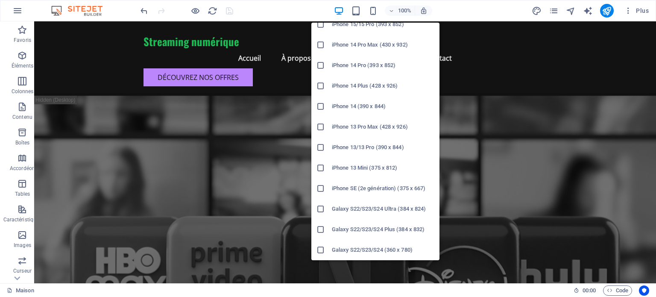
scroll to position [152, 0]
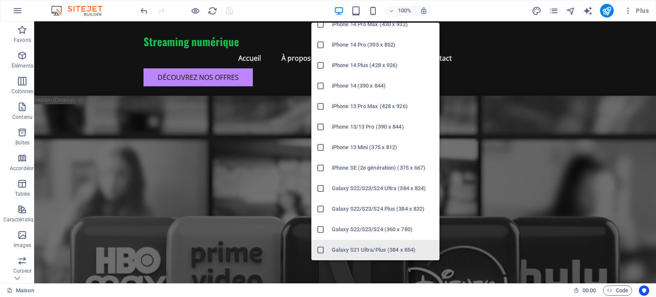
click at [370, 227] on font "Galaxy S22/S23/S24 (360 x 780)" at bounding box center [372, 229] width 81 height 6
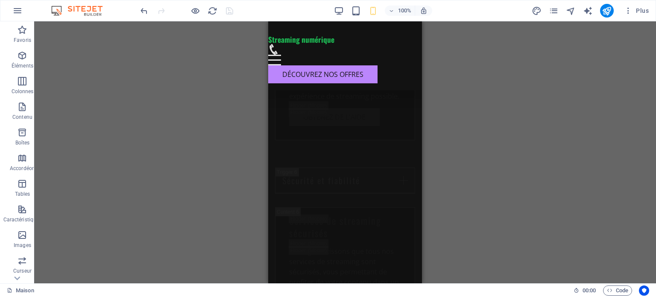
scroll to position [8326, 0]
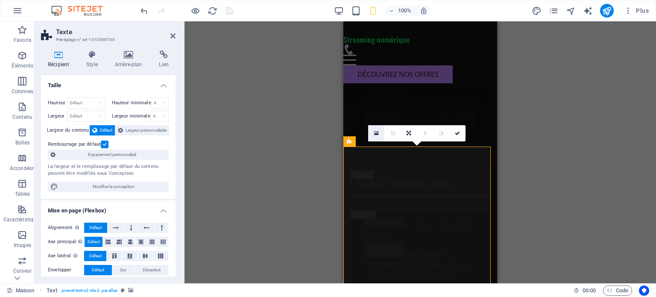
click at [379, 131] on link at bounding box center [376, 133] width 16 height 16
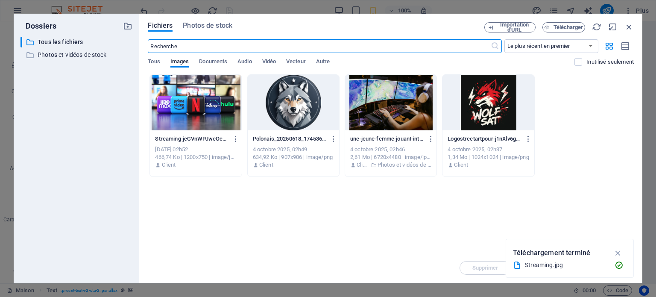
click at [208, 104] on div at bounding box center [195, 102] width 91 height 55
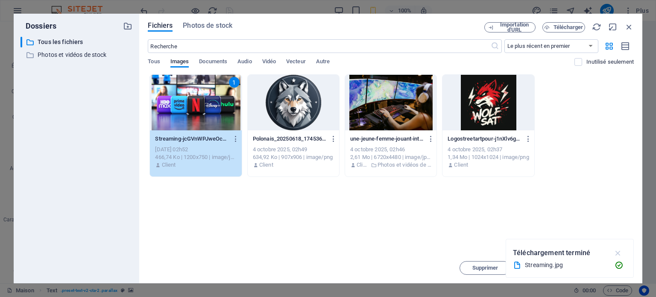
click at [621, 251] on icon "button" at bounding box center [618, 252] width 10 height 9
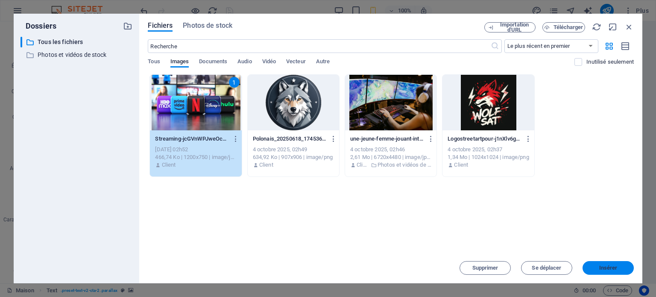
click at [607, 267] on font "Insérer" at bounding box center [608, 267] width 18 height 6
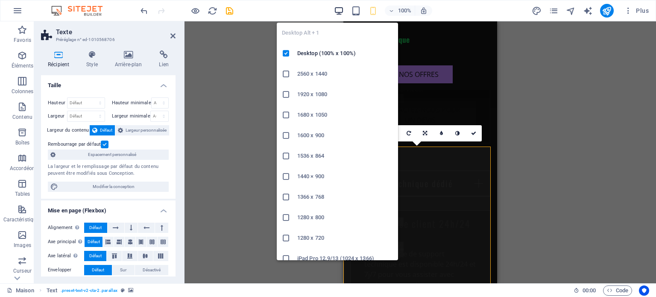
click at [341, 12] on icon "button" at bounding box center [339, 11] width 10 height 10
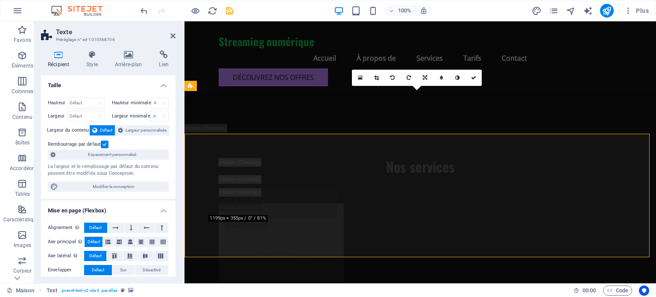
scroll to position [5656, 0]
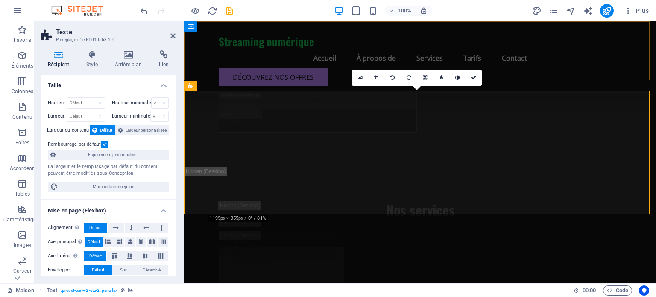
click at [550, 56] on div "Streaming numérique Menu Accueil À propos de Services Tarifs Contact Découvrez …" at bounding box center [419, 57] width 471 height 72
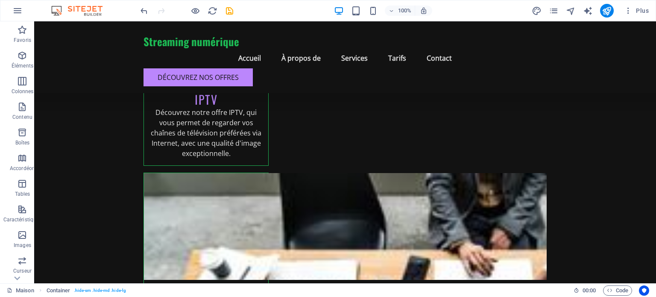
scroll to position [7363, 0]
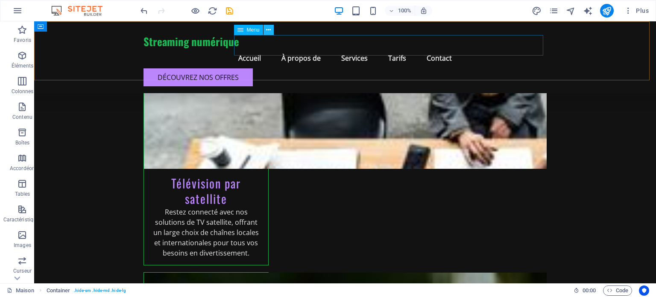
click at [267, 30] on icon at bounding box center [268, 30] width 5 height 9
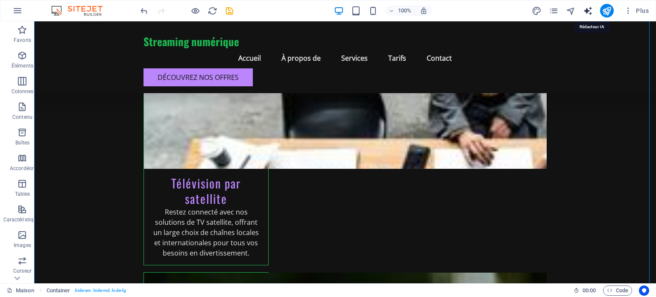
click at [589, 12] on icon "générateur de texte" at bounding box center [588, 11] width 10 height 10
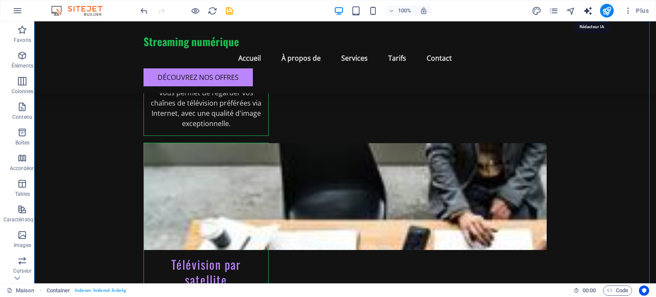
select select "English"
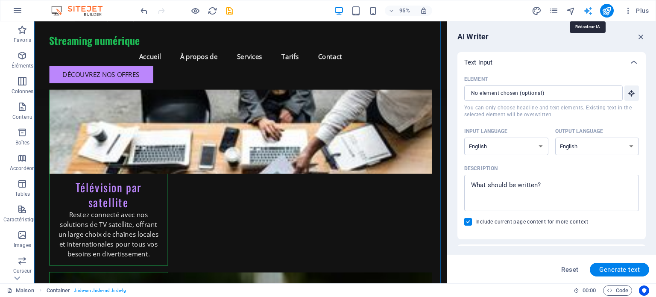
scroll to position [0, 0]
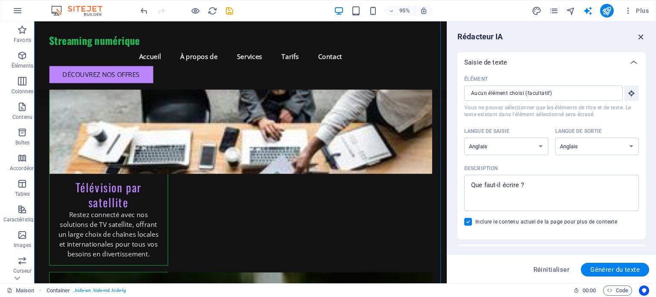
click at [644, 34] on icon "button" at bounding box center [640, 36] width 9 height 9
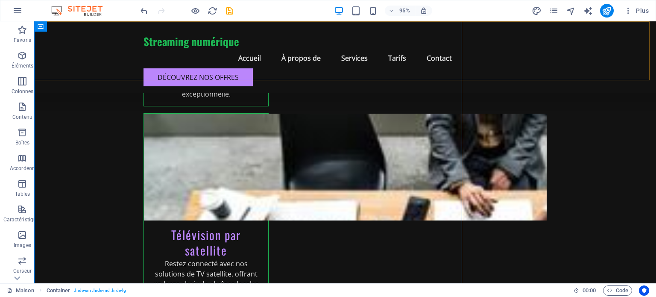
scroll to position [7363, 0]
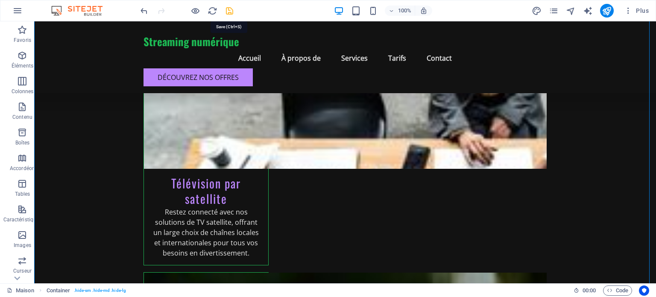
click at [232, 9] on icon "sauvegarder" at bounding box center [229, 11] width 10 height 10
checkbox input "false"
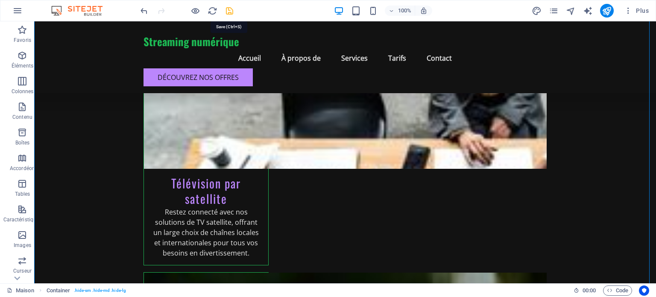
checkbox input "false"
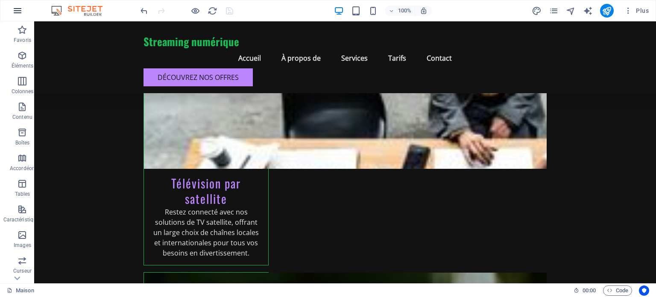
click at [19, 13] on icon "button" at bounding box center [17, 11] width 10 height 10
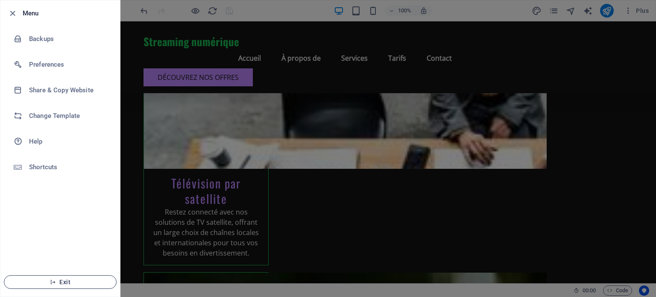
click at [66, 283] on span "Exit" at bounding box center [60, 281] width 98 height 7
